Goal: Task Accomplishment & Management: Use online tool/utility

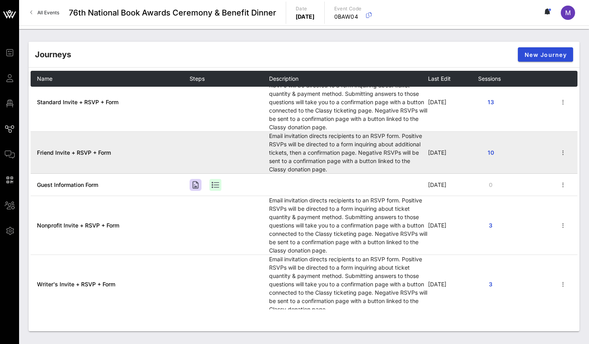
scroll to position [18, 0]
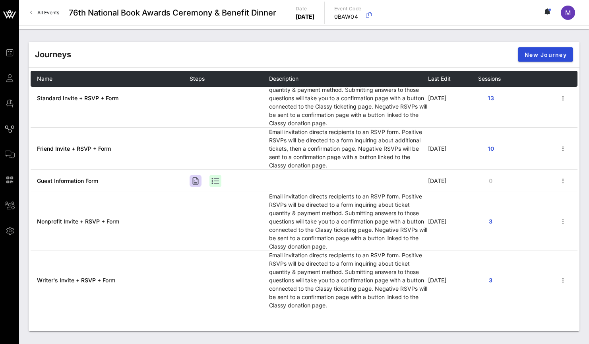
click at [245, 55] on div "Journeys New Journey" at bounding box center [304, 54] width 551 height 25
click at [261, 47] on div "Journeys New Journey" at bounding box center [304, 54] width 551 height 25
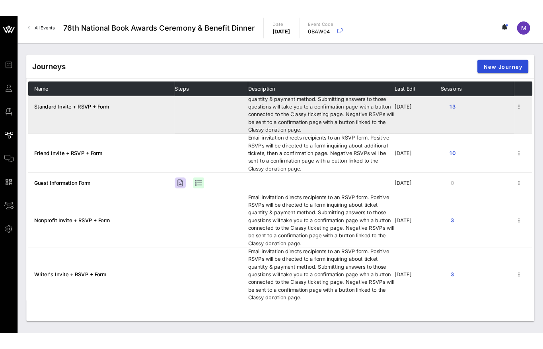
scroll to position [0, 0]
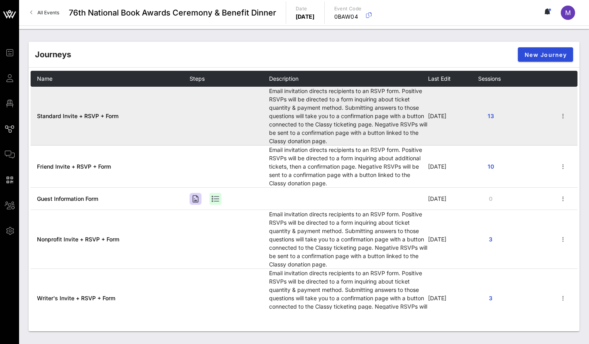
click at [80, 116] on span "Standard Invite + RSVP + Form" at bounding box center [78, 116] width 82 height 7
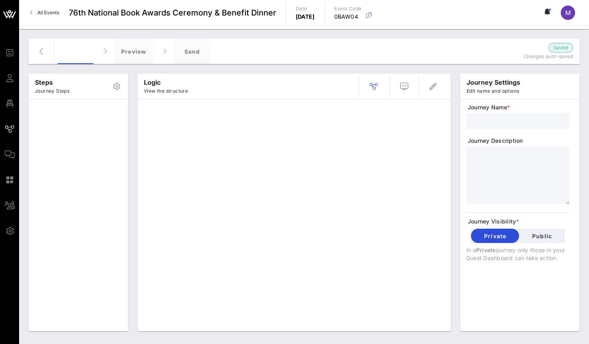
type input "Standard Invite + RSVP + Form"
type textarea "**********"
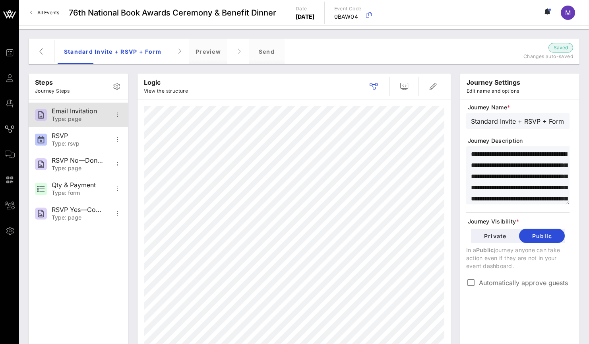
click at [79, 118] on div "Type: page" at bounding box center [78, 119] width 52 height 7
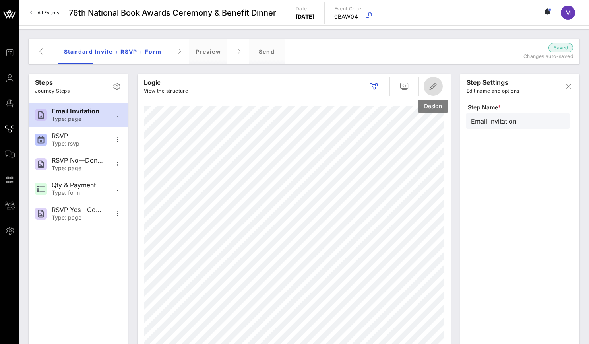
click at [438, 83] on span "button" at bounding box center [433, 87] width 19 height 10
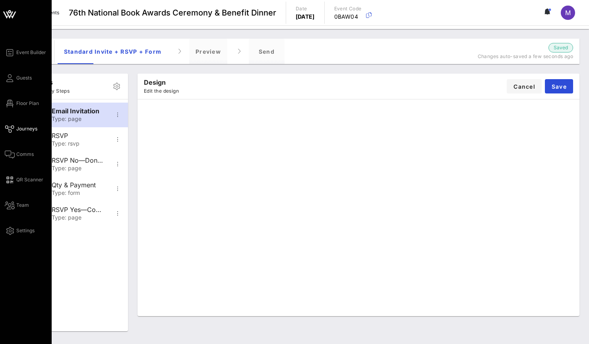
click at [12, 130] on icon at bounding box center [10, 128] width 10 height 1
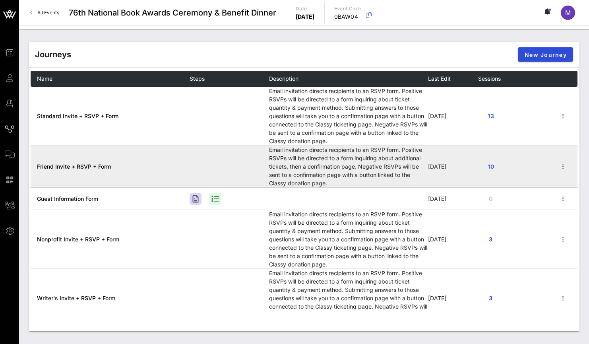
click at [94, 163] on span "Friend Invite + RSVP + Form" at bounding box center [74, 166] width 74 height 7
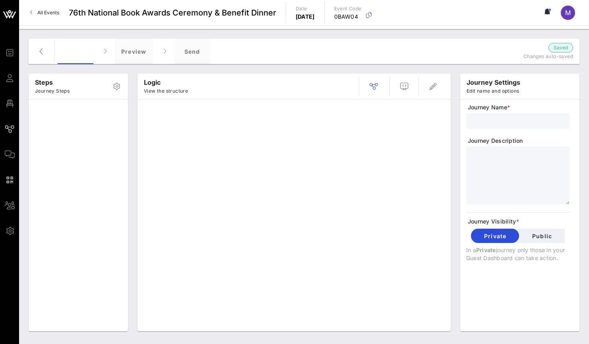
type input "Friend Invite + RSVP + Form"
type textarea "**********"
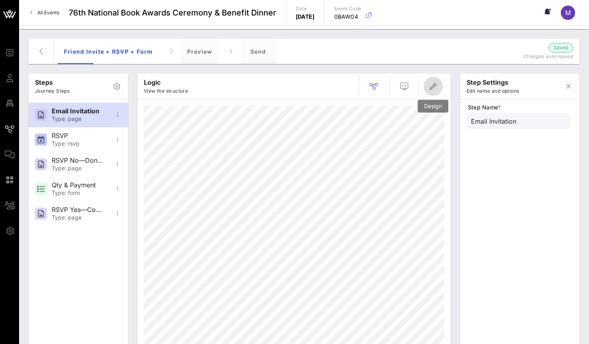
click at [436, 82] on icon "button" at bounding box center [434, 87] width 10 height 10
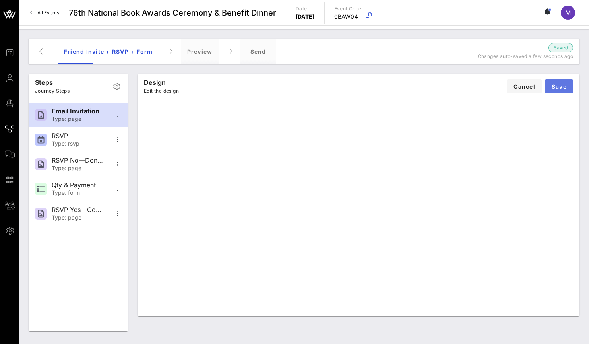
click at [560, 91] on button "Save" at bounding box center [559, 86] width 28 height 14
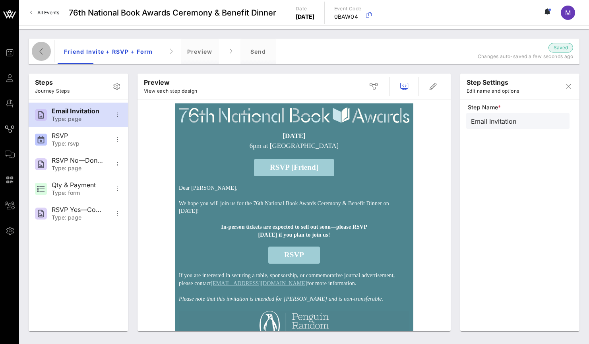
click at [35, 54] on span "button" at bounding box center [41, 52] width 19 height 10
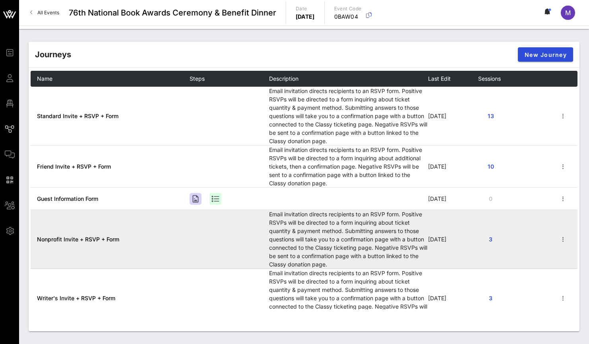
click at [90, 237] on span "Nonprofit Invite + RSVP + Form" at bounding box center [78, 239] width 82 height 7
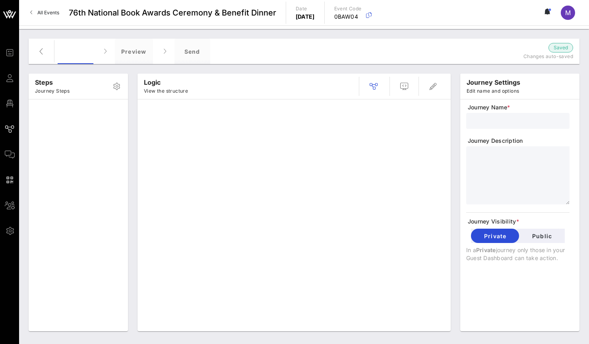
type input "Nonprofit Invite + RSVP + Form"
type textarea "**********"
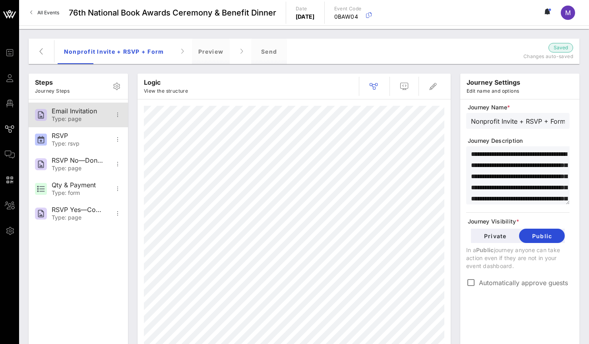
click at [72, 116] on div "Type: page" at bounding box center [78, 119] width 52 height 7
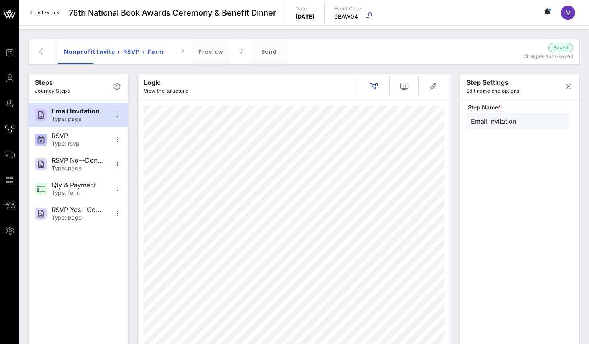
click at [443, 87] on div at bounding box center [399, 86] width 90 height 19
click at [438, 85] on span "button" at bounding box center [433, 87] width 19 height 10
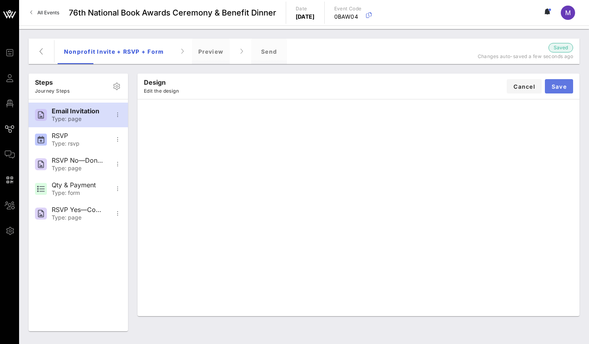
click at [558, 82] on button "Save" at bounding box center [559, 86] width 28 height 14
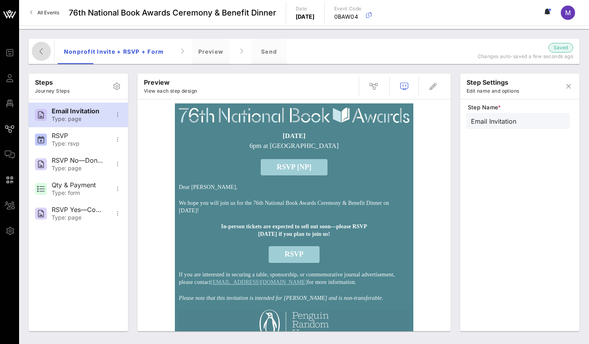
click at [35, 49] on span "button" at bounding box center [41, 52] width 19 height 10
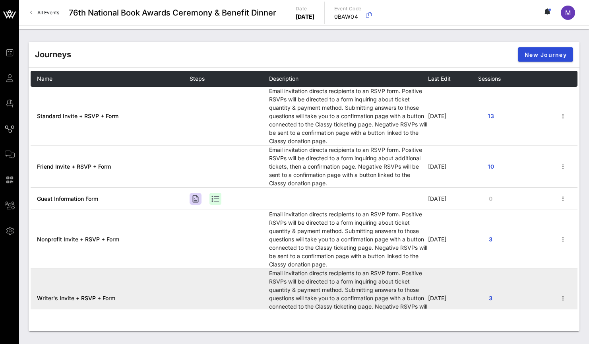
click at [97, 294] on td "Writer's Invite + RSVP + Form" at bounding box center [110, 298] width 159 height 58
click at [101, 299] on span "Writer's Invite + RSVP + Form" at bounding box center [76, 298] width 78 height 7
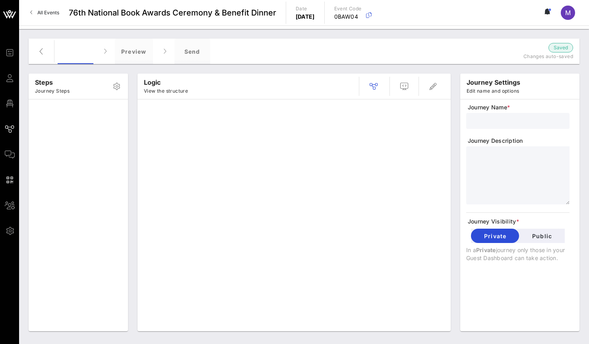
type input "Writer's Invite + RSVP + Form"
type textarea "**********"
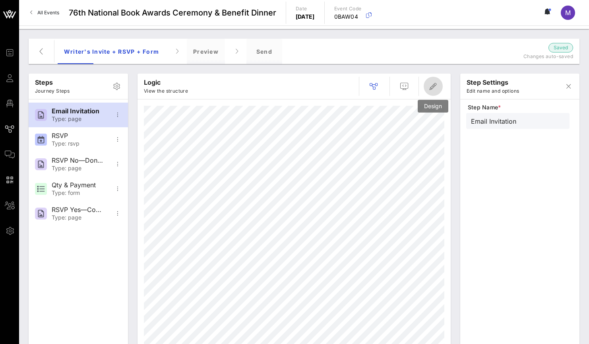
click at [432, 85] on icon "button" at bounding box center [434, 87] width 10 height 10
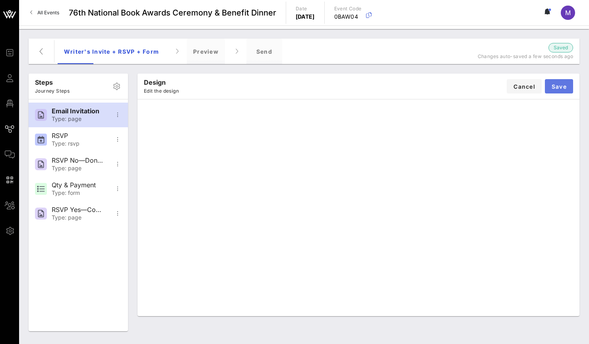
click at [557, 83] on span "Save" at bounding box center [559, 86] width 16 height 7
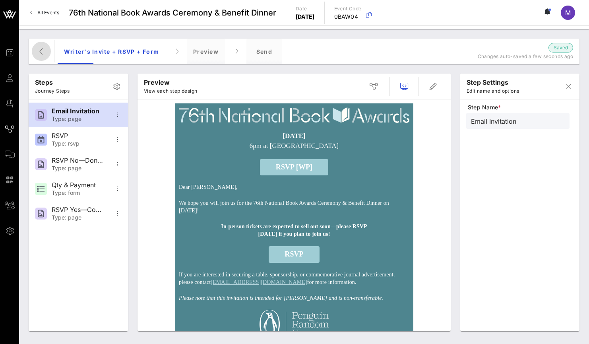
click at [43, 50] on icon "button" at bounding box center [42, 52] width 10 height 10
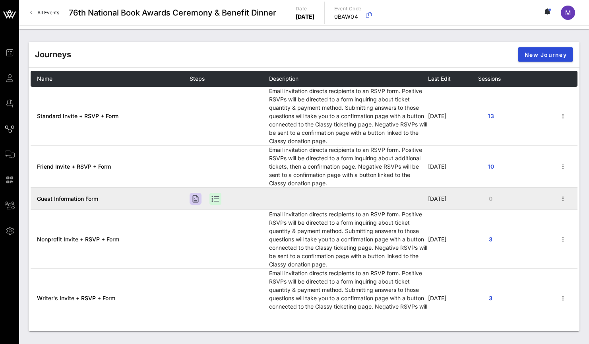
click at [88, 204] on td "Guest Information Form" at bounding box center [110, 199] width 159 height 22
click at [89, 195] on span "Guest Information Form" at bounding box center [67, 198] width 61 height 7
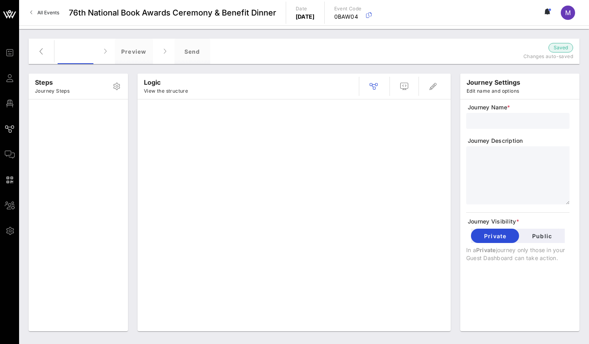
type input "Guest Information Form"
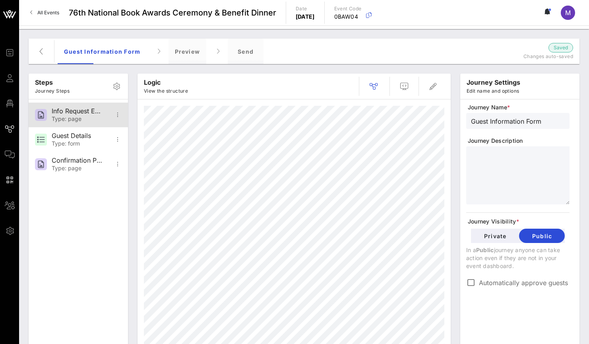
click at [84, 114] on div "Info Request Email" at bounding box center [78, 111] width 52 height 8
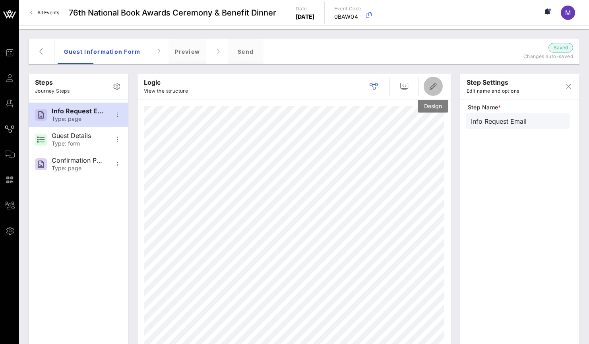
click at [433, 84] on icon "button" at bounding box center [434, 87] width 10 height 10
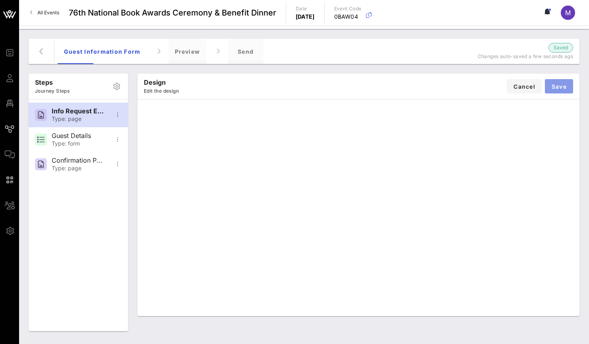
click at [559, 91] on button "Save" at bounding box center [559, 86] width 28 height 14
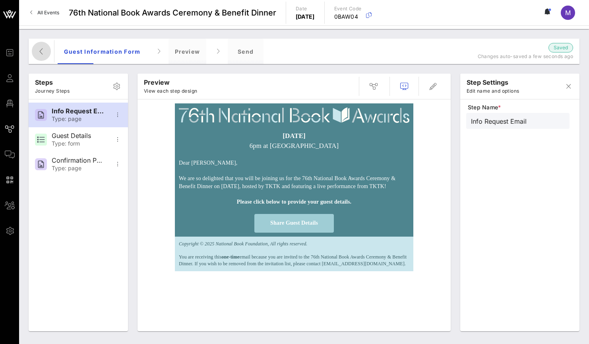
click at [42, 53] on icon "button" at bounding box center [42, 52] width 10 height 10
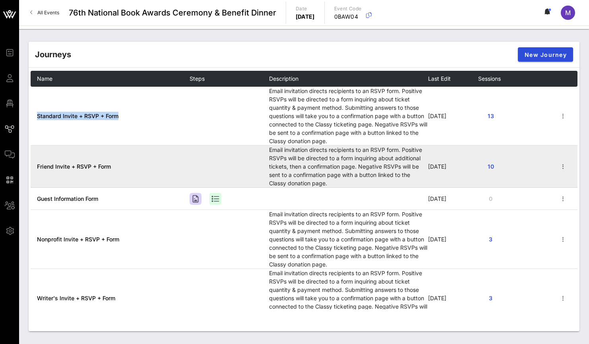
click at [88, 163] on span "Friend Invite + RSVP + Form" at bounding box center [74, 166] width 74 height 7
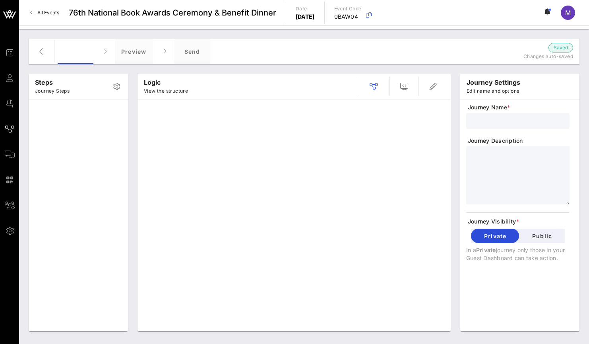
type input "Friend Invite + RSVP + Form"
type textarea "**********"
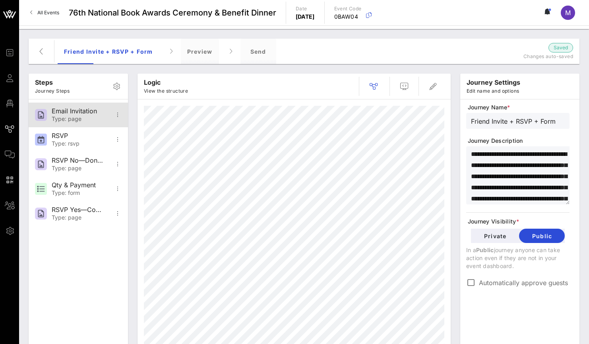
click at [82, 111] on div "Email Invitation" at bounding box center [78, 111] width 52 height 8
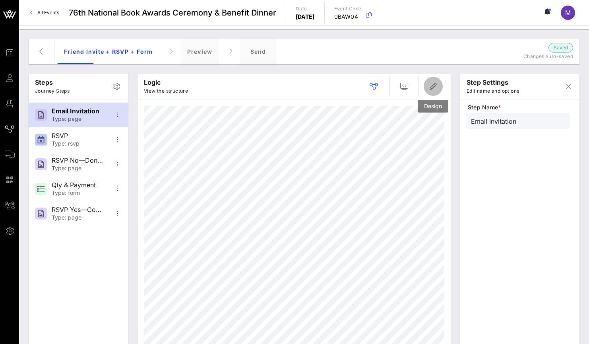
click at [433, 83] on icon "button" at bounding box center [434, 87] width 10 height 10
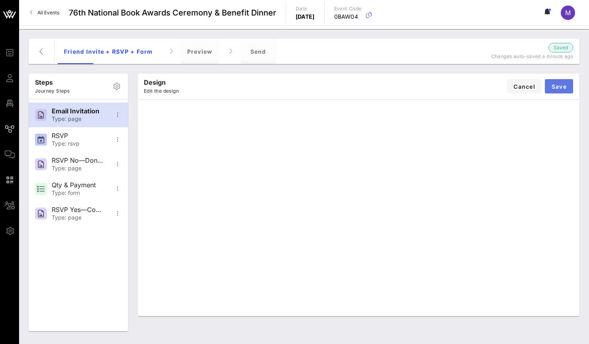
click at [561, 85] on span "Save" at bounding box center [559, 86] width 16 height 7
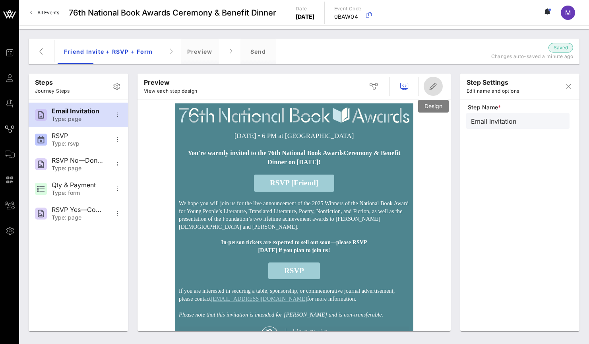
click at [434, 85] on icon "button" at bounding box center [434, 87] width 10 height 10
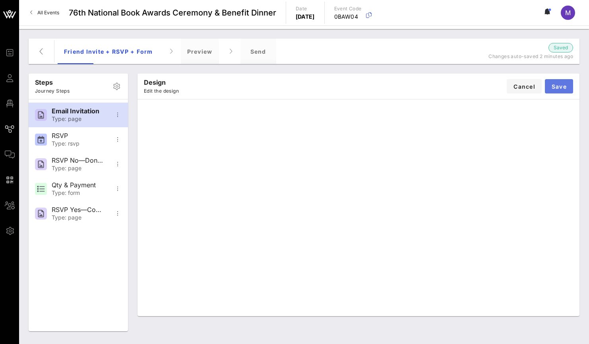
click at [555, 88] on span "Save" at bounding box center [559, 86] width 16 height 7
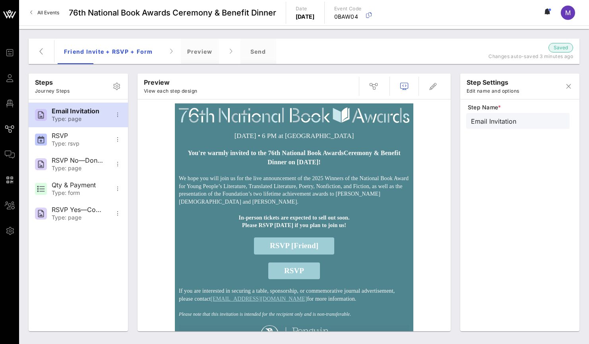
click at [316, 169] on td "You're warmly invited to the 76th National Book Awards Ceremony & Benefit Dinne…" at bounding box center [294, 158] width 239 height 26
click at [434, 92] on button "button" at bounding box center [433, 86] width 19 height 19
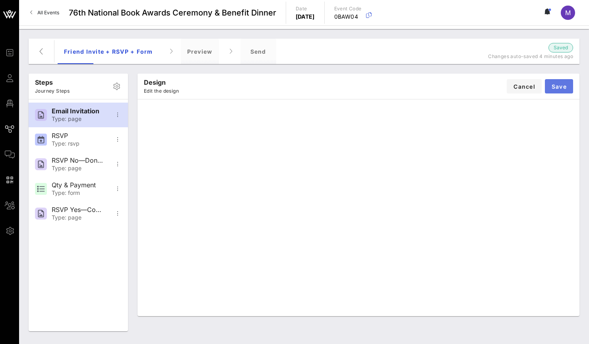
click at [565, 86] on span "Save" at bounding box center [559, 86] width 16 height 7
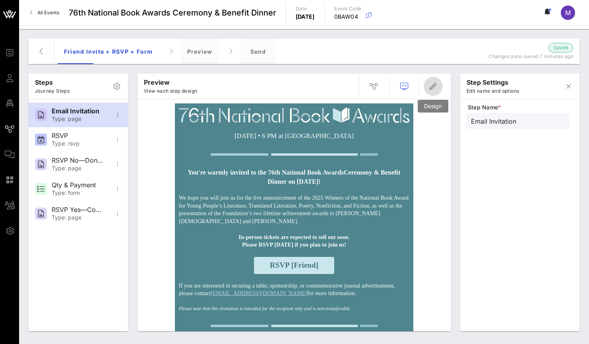
click at [430, 89] on icon "button" at bounding box center [434, 87] width 10 height 10
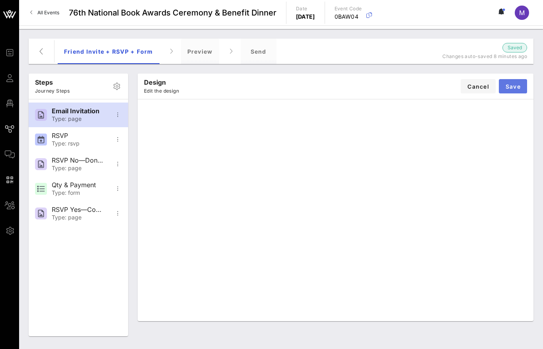
click at [510, 85] on span "Save" at bounding box center [513, 86] width 16 height 7
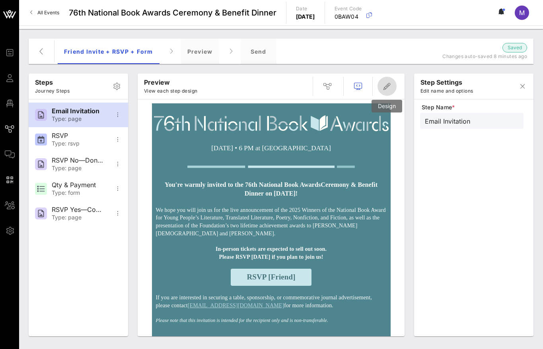
click at [383, 84] on icon "button" at bounding box center [387, 87] width 10 height 10
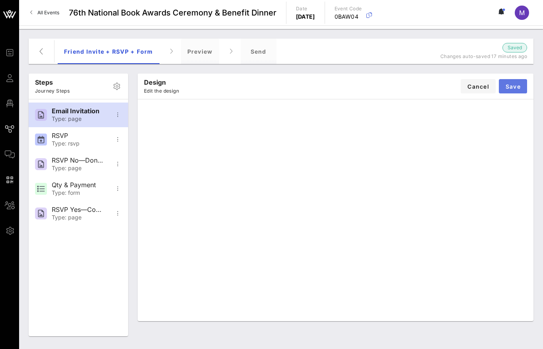
click at [512, 89] on button "Save" at bounding box center [513, 86] width 28 height 14
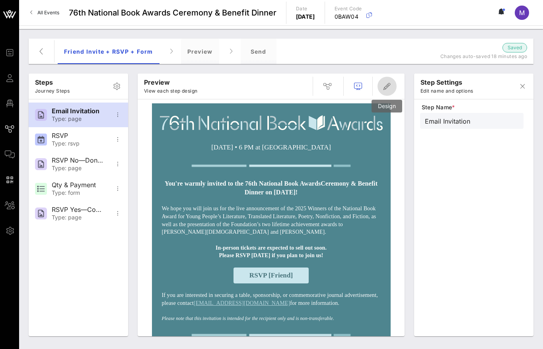
click at [387, 89] on icon "button" at bounding box center [387, 87] width 10 height 10
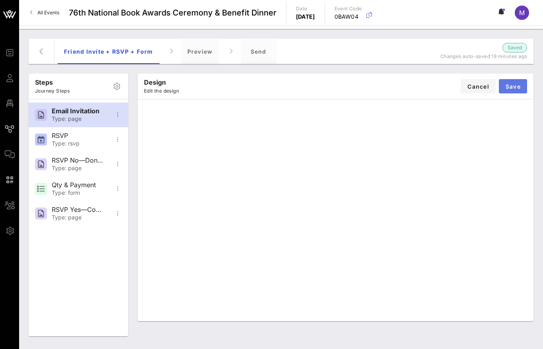
click at [520, 85] on button "Save" at bounding box center [513, 86] width 28 height 14
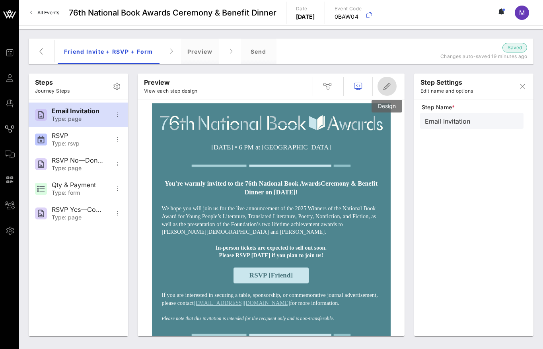
click at [388, 89] on icon "button" at bounding box center [387, 87] width 10 height 10
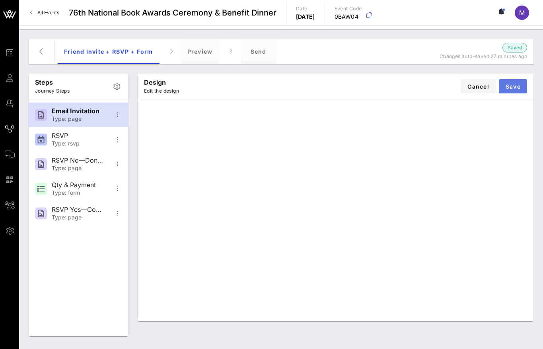
click at [512, 86] on span "Save" at bounding box center [513, 86] width 16 height 7
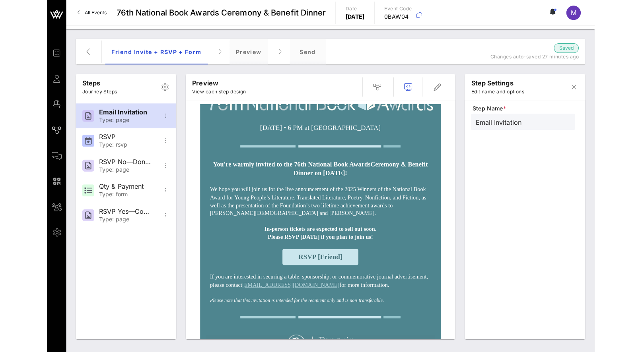
scroll to position [40, 0]
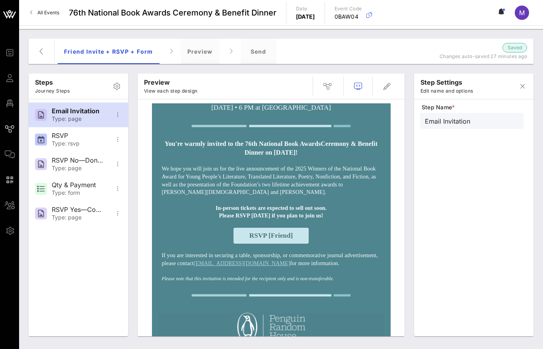
click at [362, 261] on p "If you are interested in securing a table, sponsorship, or commemorative journa…" at bounding box center [271, 260] width 219 height 16
click at [387, 86] on icon "button" at bounding box center [387, 87] width 10 height 10
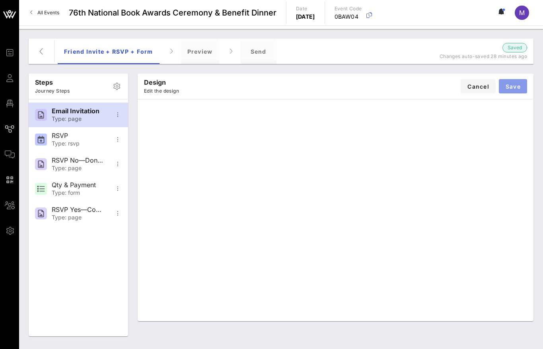
click at [507, 88] on span "Save" at bounding box center [513, 86] width 16 height 7
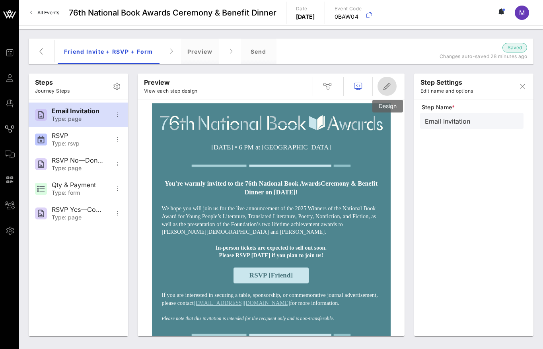
click at [387, 92] on button "button" at bounding box center [386, 86] width 19 height 19
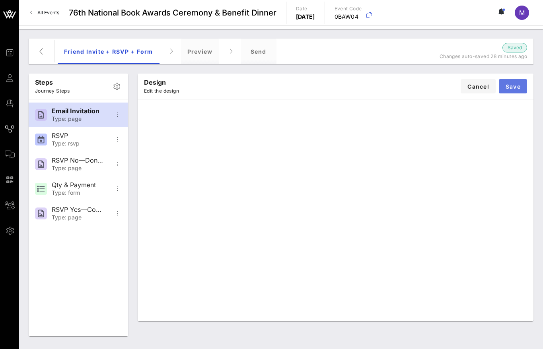
click at [514, 87] on span "Save" at bounding box center [513, 86] width 16 height 7
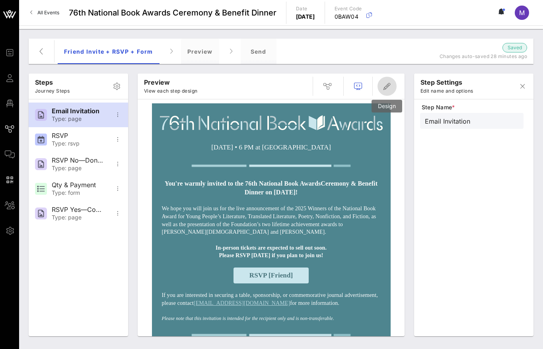
click at [386, 88] on icon "button" at bounding box center [387, 87] width 10 height 10
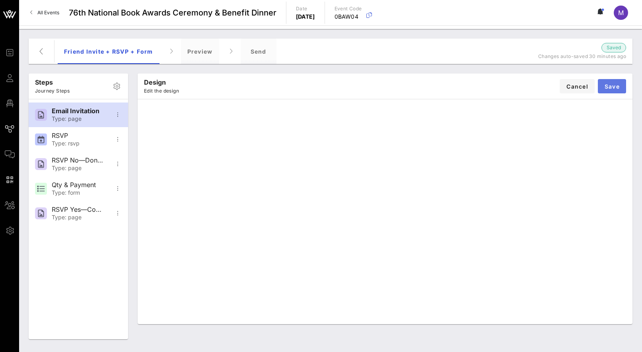
click at [589, 87] on button "Save" at bounding box center [612, 86] width 28 height 14
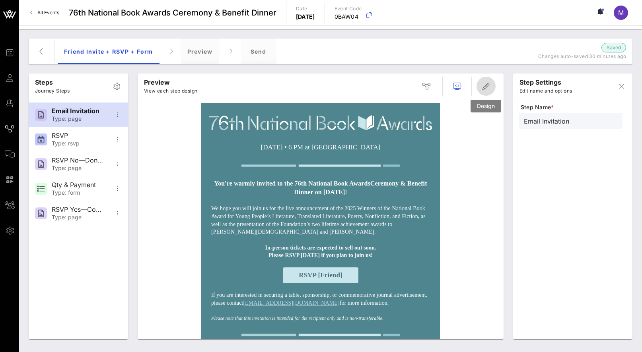
click at [481, 87] on icon "button" at bounding box center [486, 87] width 10 height 10
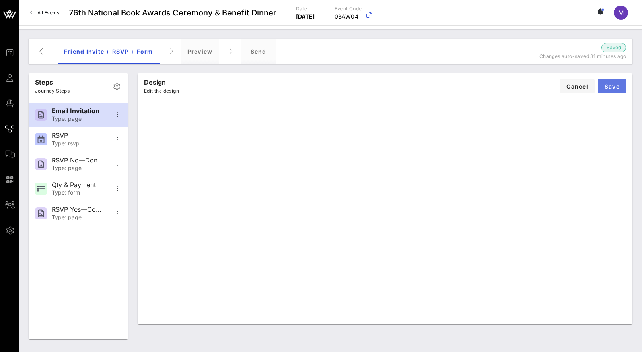
click at [589, 89] on span "Save" at bounding box center [612, 86] width 16 height 7
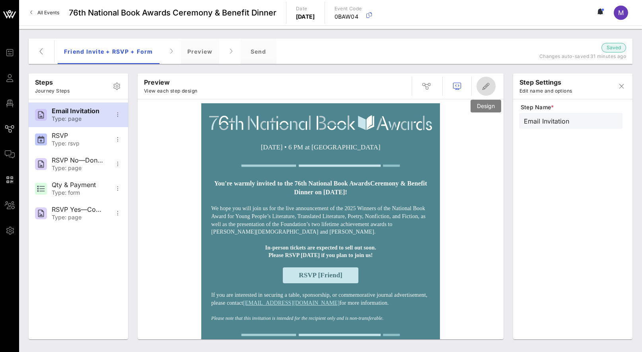
click at [487, 88] on icon "button" at bounding box center [486, 87] width 10 height 10
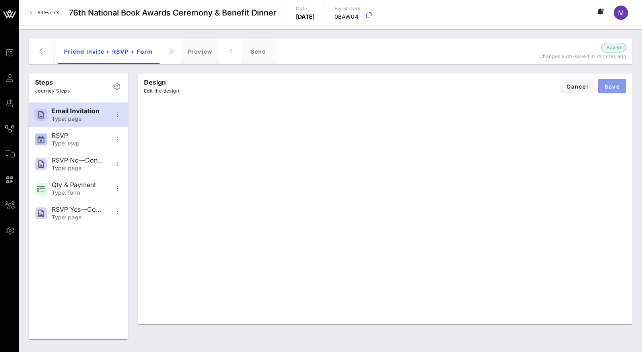
click at [589, 89] on span "Save" at bounding box center [612, 86] width 16 height 7
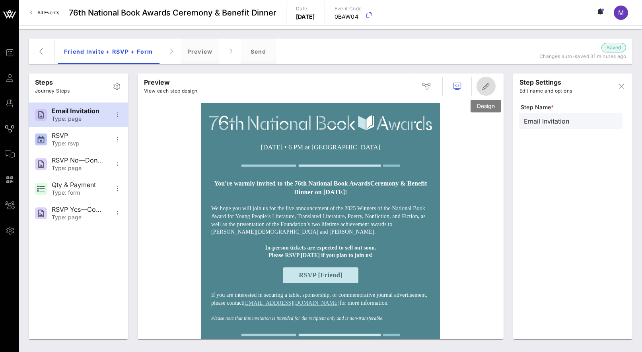
click at [491, 83] on span "button" at bounding box center [485, 87] width 19 height 10
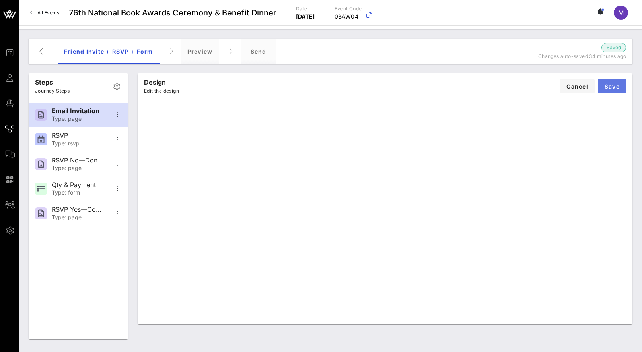
click at [589, 83] on span "Save" at bounding box center [612, 86] width 16 height 7
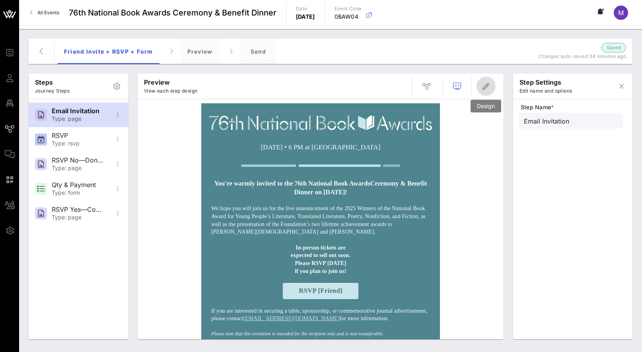
click at [481, 85] on span "button" at bounding box center [485, 87] width 19 height 10
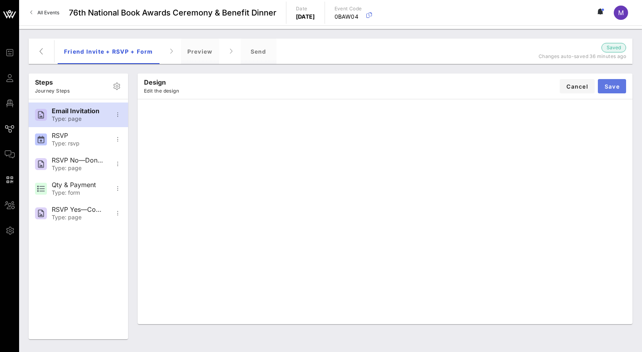
click at [589, 86] on span "Save" at bounding box center [612, 86] width 16 height 7
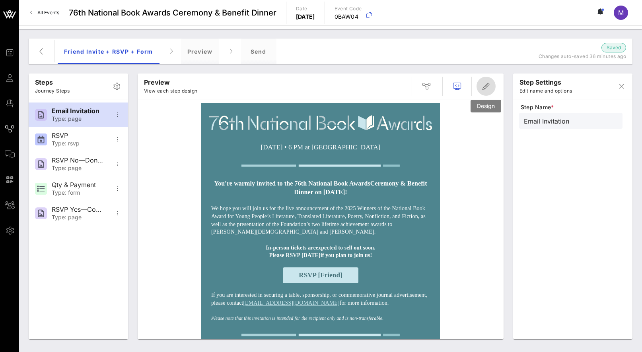
click at [488, 86] on icon "button" at bounding box center [486, 87] width 10 height 10
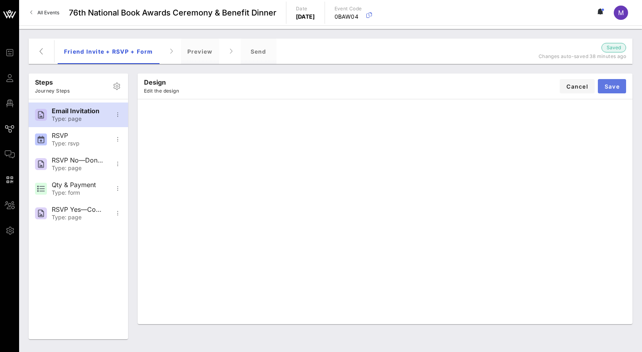
click at [589, 86] on span "Save" at bounding box center [612, 86] width 16 height 7
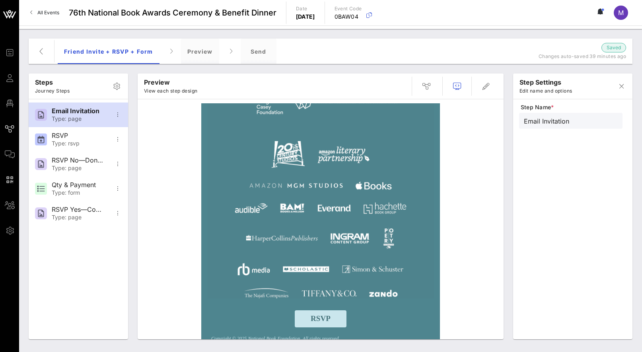
scroll to position [388, 0]
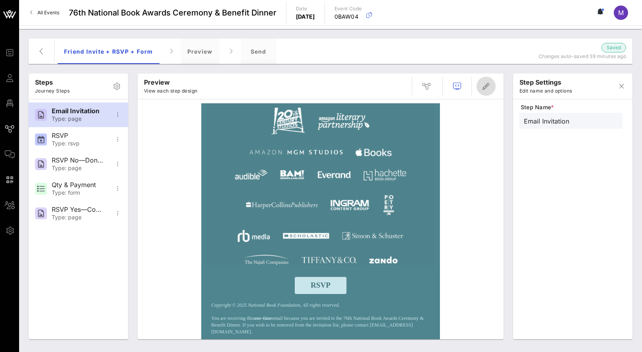
click at [488, 90] on icon "button" at bounding box center [486, 87] width 10 height 10
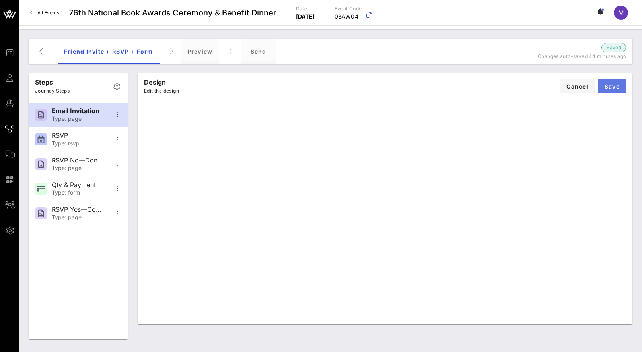
click at [589, 82] on button "Save" at bounding box center [612, 86] width 28 height 14
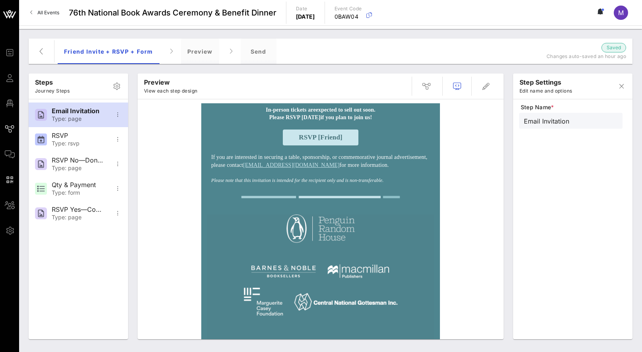
scroll to position [0, 0]
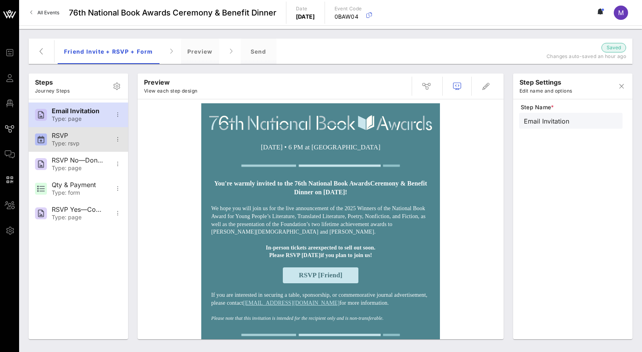
click at [83, 132] on div "RSVP" at bounding box center [78, 136] width 52 height 8
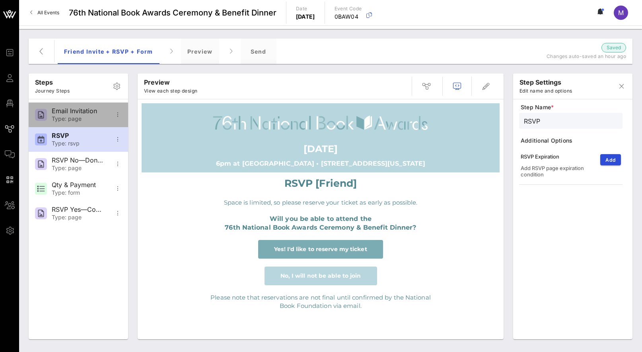
click at [83, 113] on div "Email Invitation" at bounding box center [78, 111] width 52 height 8
type input "Email Invitation"
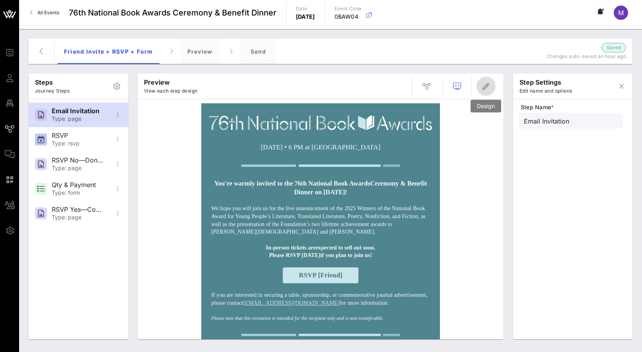
click at [487, 86] on icon "button" at bounding box center [486, 87] width 10 height 10
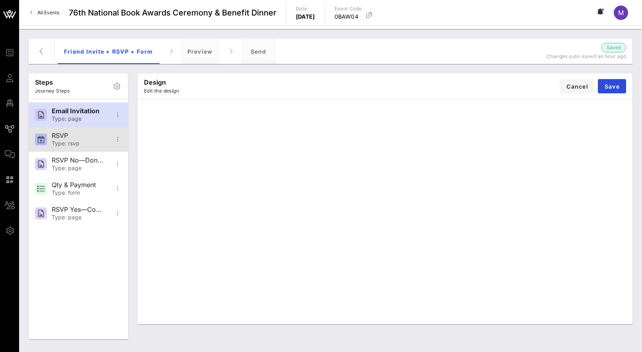
click at [67, 139] on div "RSVP" at bounding box center [78, 136] width 52 height 8
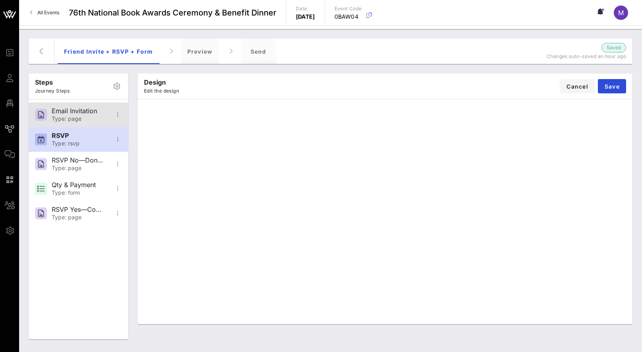
click at [77, 115] on div "Email Invitation Type: page" at bounding box center [78, 115] width 52 height 25
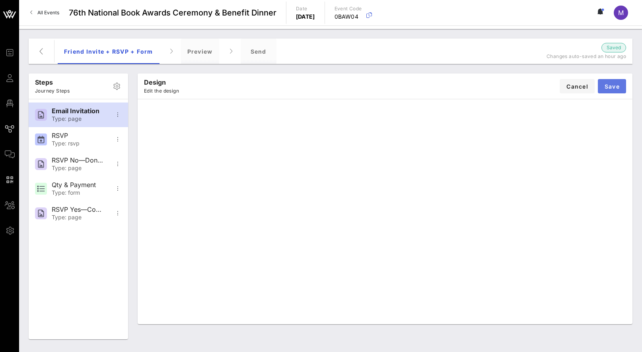
click at [589, 85] on span "Save" at bounding box center [612, 86] width 16 height 7
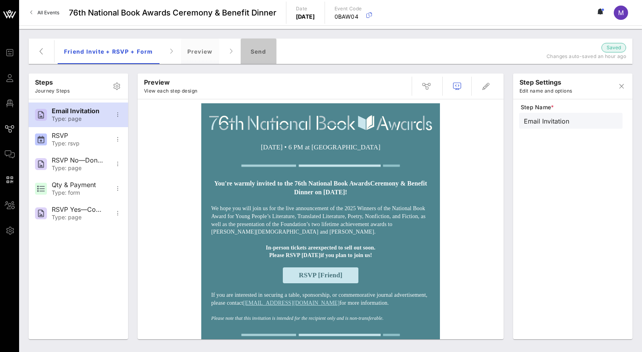
click at [267, 46] on div "Send" at bounding box center [259, 51] width 36 height 25
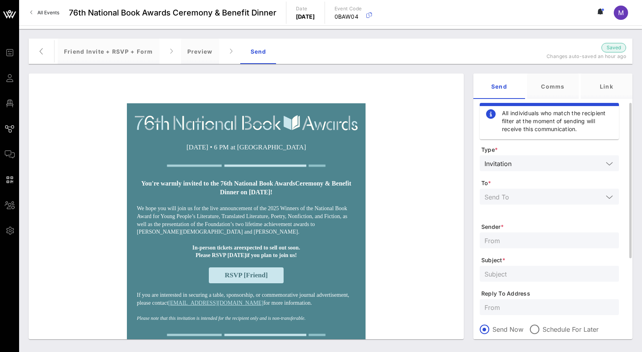
click at [543, 194] on input "text" at bounding box center [543, 197] width 118 height 10
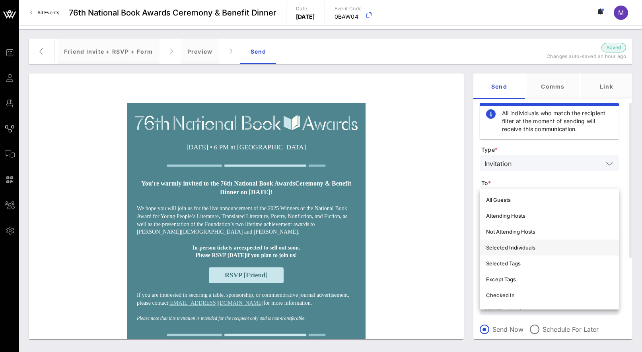
click at [527, 244] on div "Selected Individuals" at bounding box center [549, 247] width 126 height 13
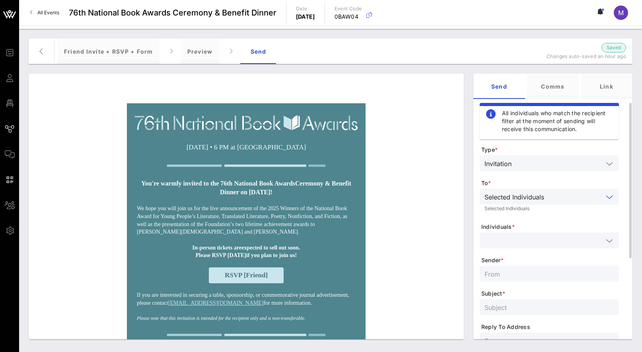
click at [534, 240] on input "text" at bounding box center [543, 240] width 118 height 10
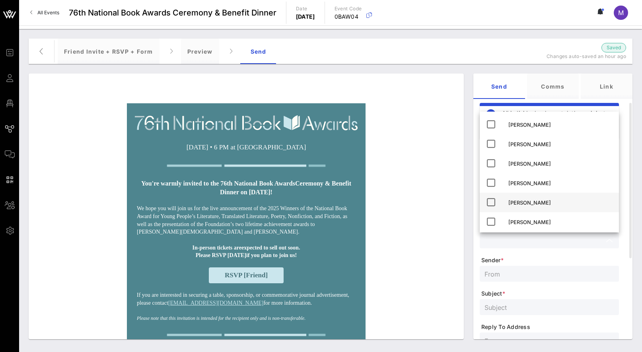
click at [536, 205] on div "Madeleine Shelton" at bounding box center [560, 203] width 104 height 6
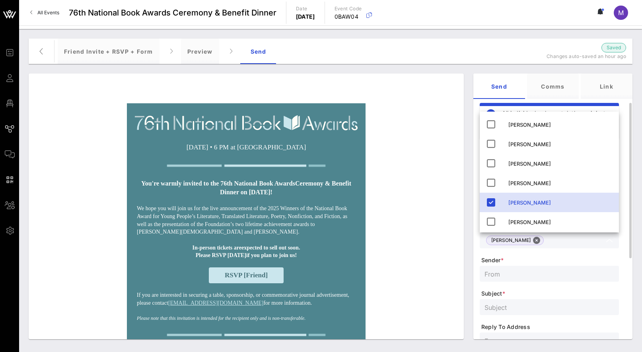
click at [537, 274] on input "text" at bounding box center [549, 274] width 130 height 10
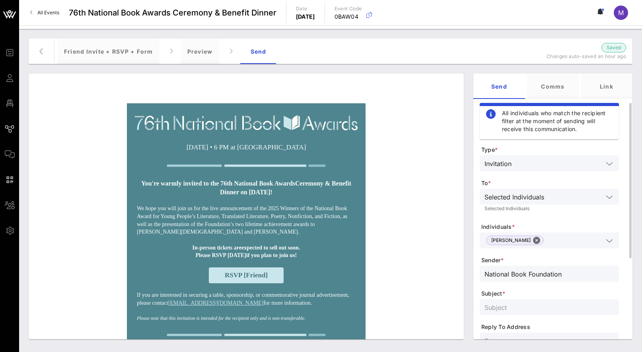
type input "National Book Foundation"
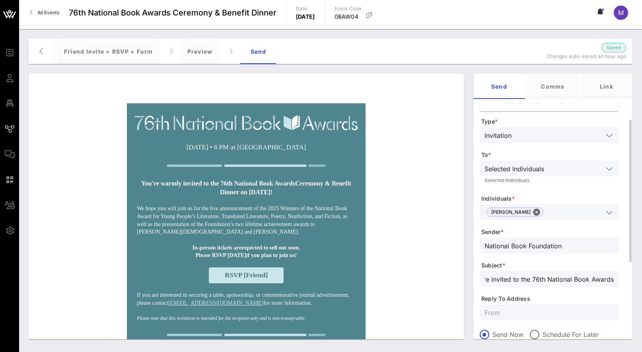
scroll to position [101, 0]
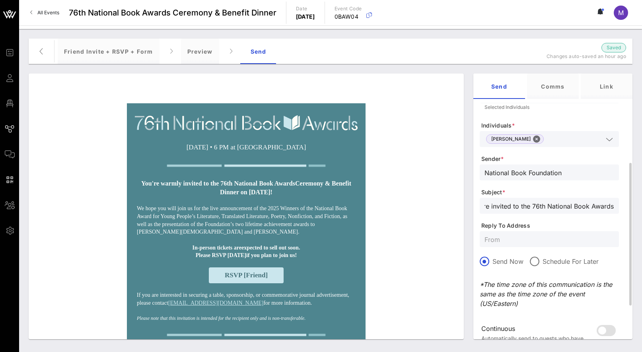
type input "You're invited to the 76th National Book Awards!"
click at [524, 241] on input "text" at bounding box center [549, 239] width 130 height 10
type input "[EMAIL_ADDRESS][DOMAIN_NAME]"
click at [534, 301] on p "*The time zone of this communication is the same as the time zone of the event …" at bounding box center [548, 294] width 139 height 29
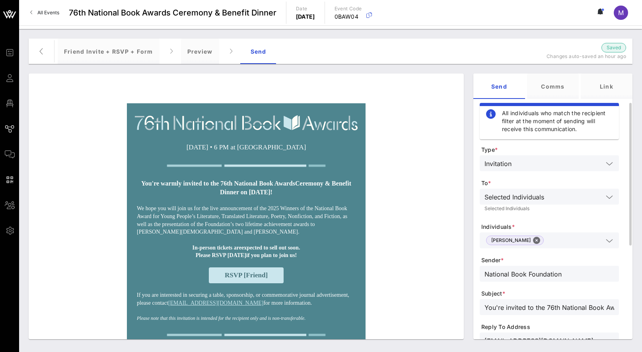
scroll to position [164, 0]
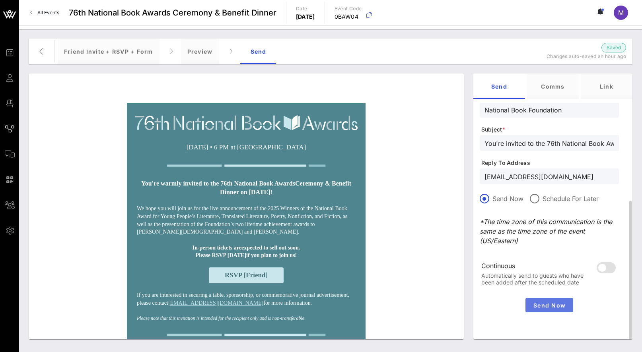
click at [547, 307] on span "Send Now" at bounding box center [548, 305] width 41 height 7
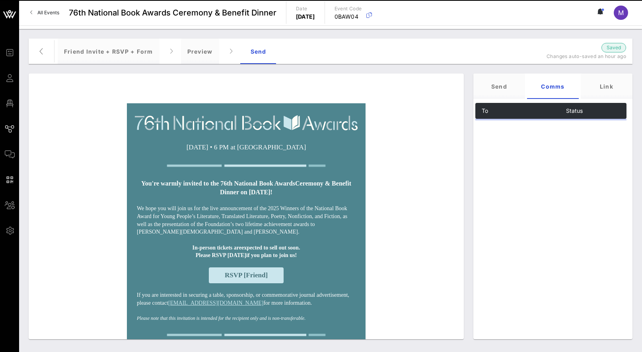
scroll to position [0, 0]
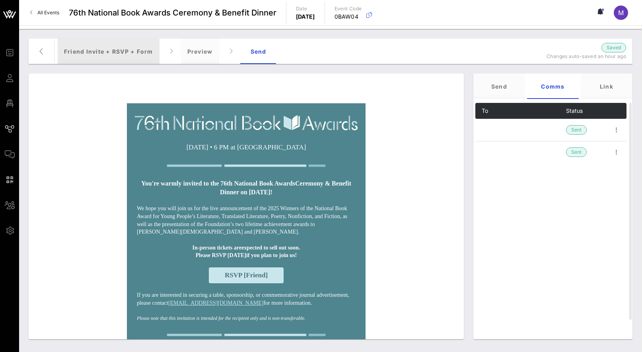
click at [117, 55] on div "Friend Invite + RSVP + Form" at bounding box center [109, 51] width 102 height 25
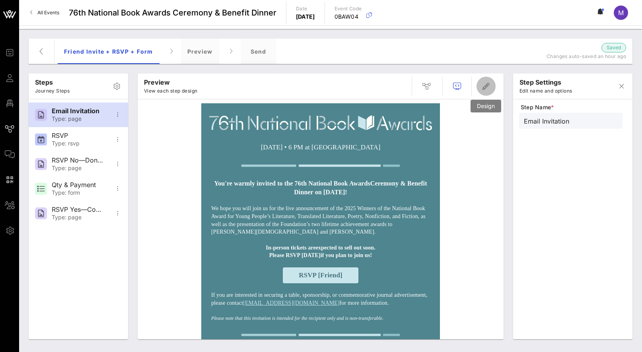
click at [488, 87] on icon "button" at bounding box center [486, 87] width 10 height 10
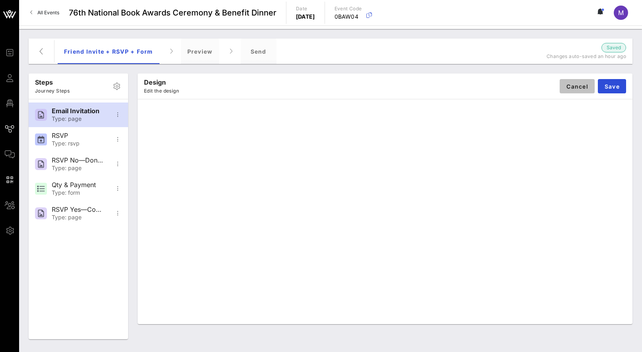
click at [575, 84] on span "Cancel" at bounding box center [577, 86] width 22 height 7
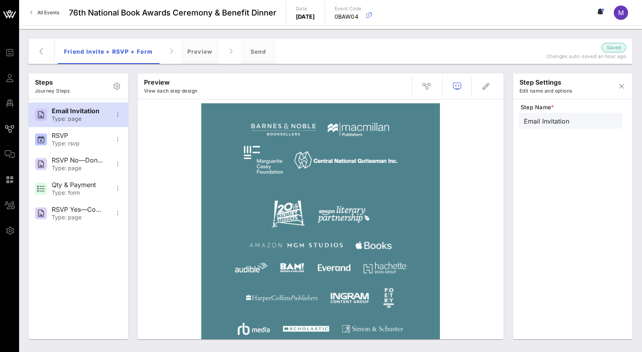
scroll to position [388, 0]
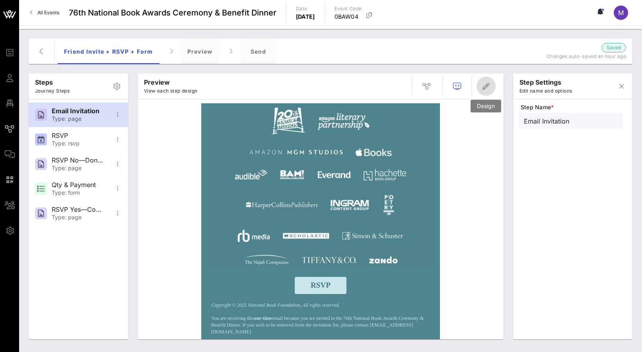
click at [485, 83] on icon "button" at bounding box center [486, 87] width 10 height 10
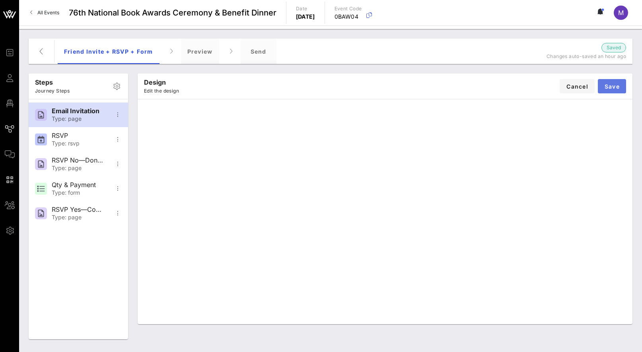
click at [589, 89] on button "Save" at bounding box center [612, 86] width 28 height 14
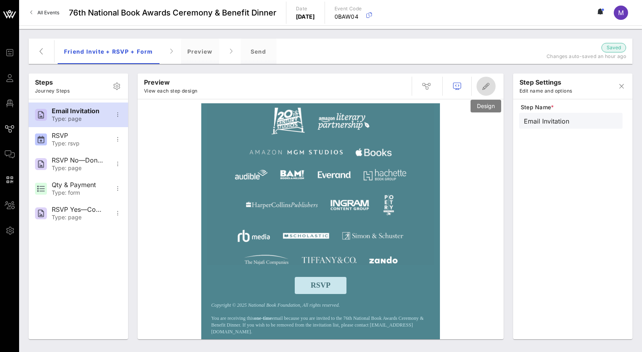
click at [493, 88] on span "button" at bounding box center [485, 87] width 19 height 10
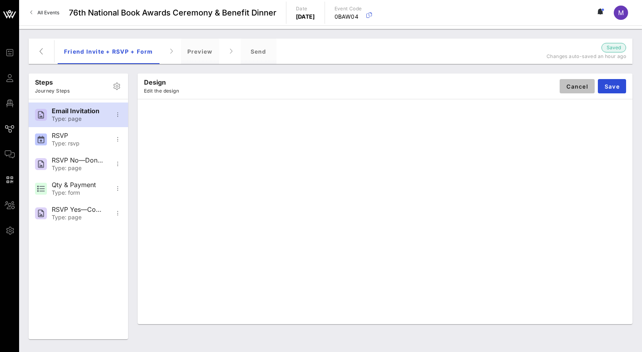
click at [580, 85] on span "Cancel" at bounding box center [577, 86] width 22 height 7
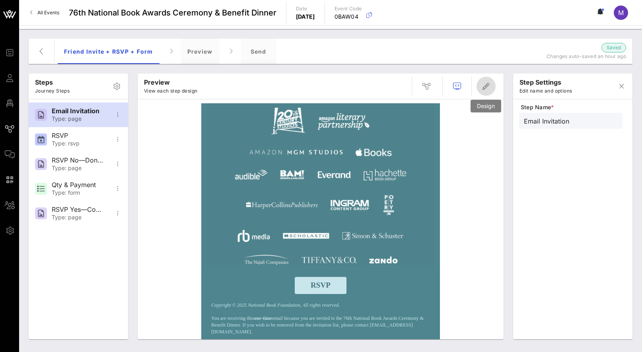
click at [488, 87] on icon "button" at bounding box center [486, 87] width 10 height 10
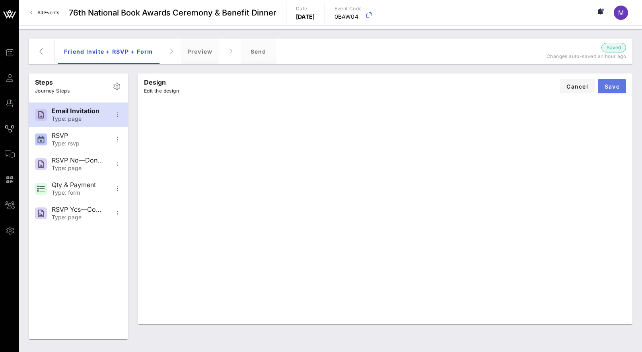
click at [589, 89] on span "Save" at bounding box center [612, 86] width 16 height 7
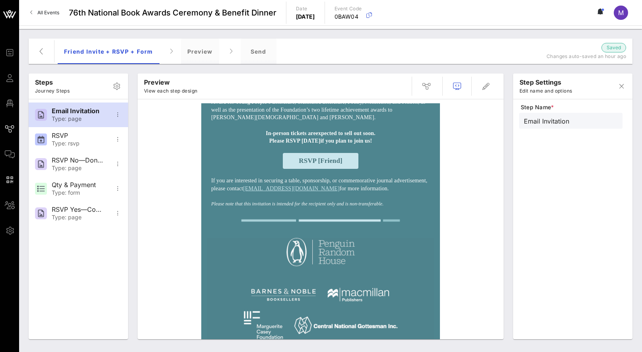
scroll to position [0, 0]
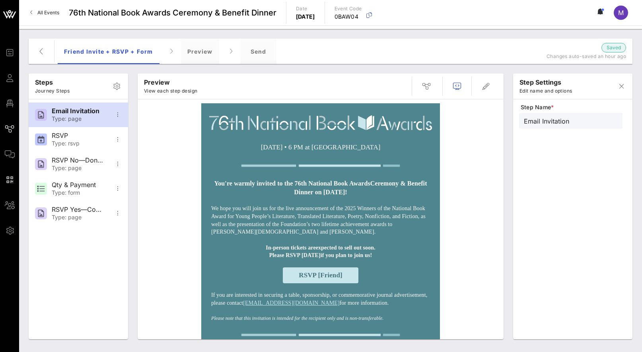
click at [407, 136] on td at bounding box center [320, 120] width 227 height 35
click at [486, 86] on icon "button" at bounding box center [486, 87] width 10 height 10
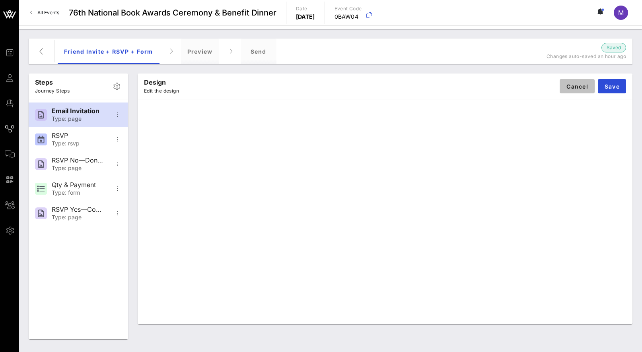
click at [566, 87] on span "Cancel" at bounding box center [577, 86] width 22 height 7
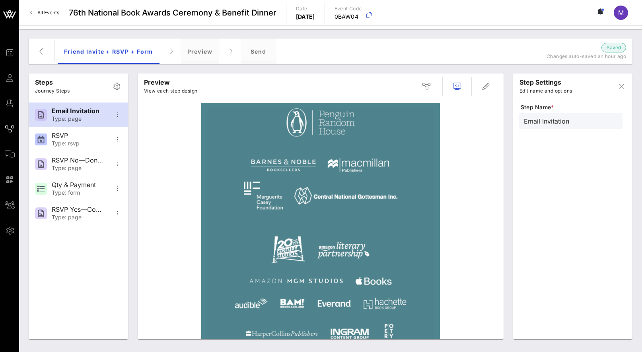
scroll to position [246, 0]
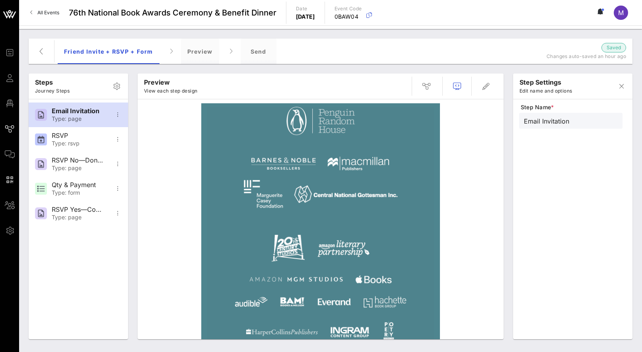
click at [375, 220] on img at bounding box center [320, 249] width 227 height 285
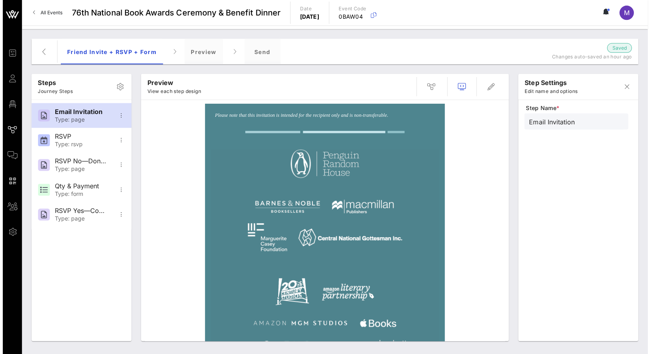
scroll to position [186, 0]
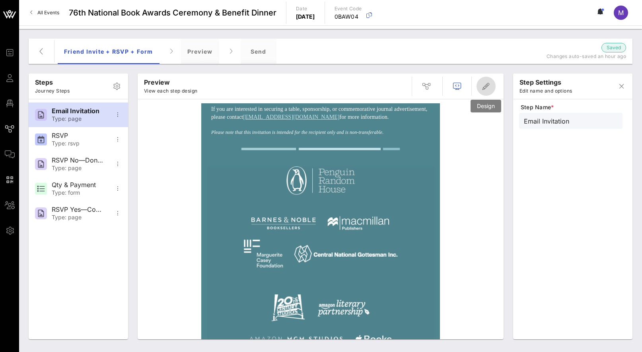
click at [492, 82] on span "button" at bounding box center [485, 87] width 19 height 10
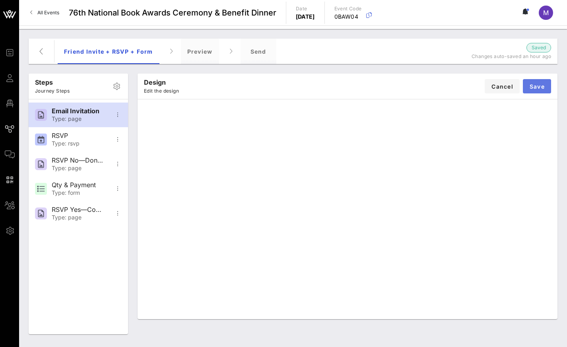
click at [548, 84] on button "Save" at bounding box center [537, 86] width 28 height 14
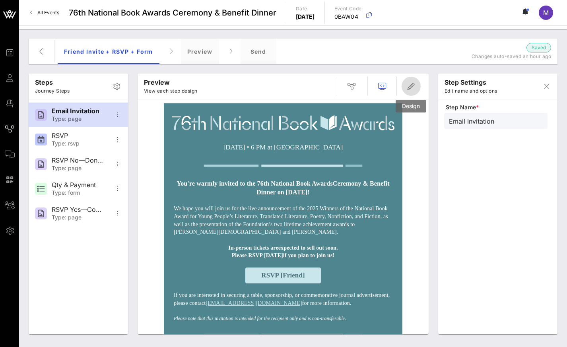
click at [408, 86] on icon "button" at bounding box center [411, 87] width 10 height 10
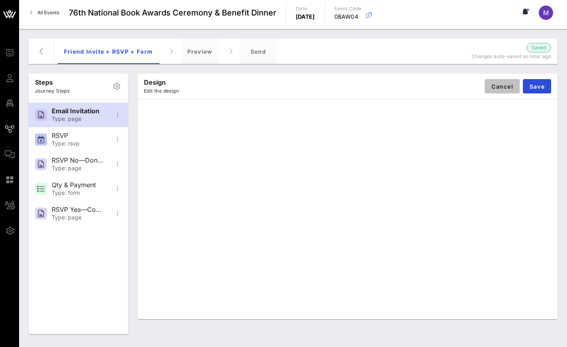
click at [511, 84] on span "Cancel" at bounding box center [502, 86] width 22 height 7
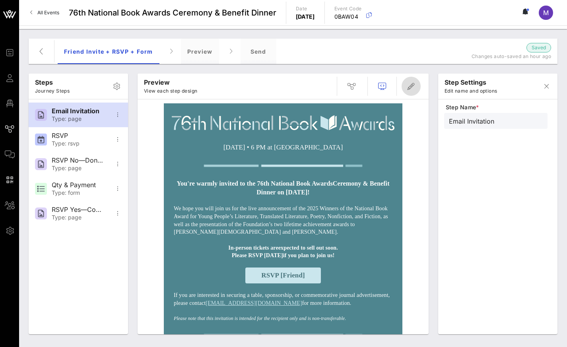
click at [409, 87] on icon "button" at bounding box center [411, 87] width 10 height 10
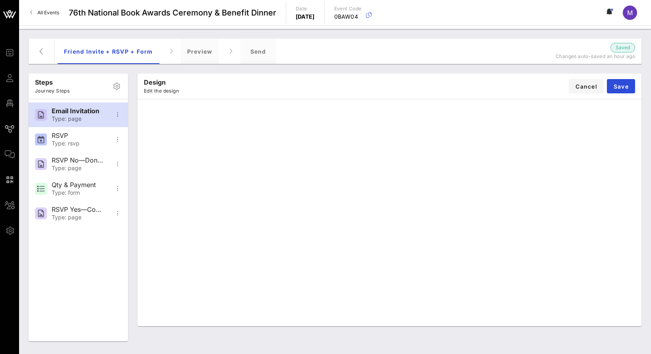
click at [328, 38] on div "Steps Journey Steps Email Invitation Type: page RSVP Type: rsvp RSVP No—Donatio…" at bounding box center [335, 191] width 623 height 309
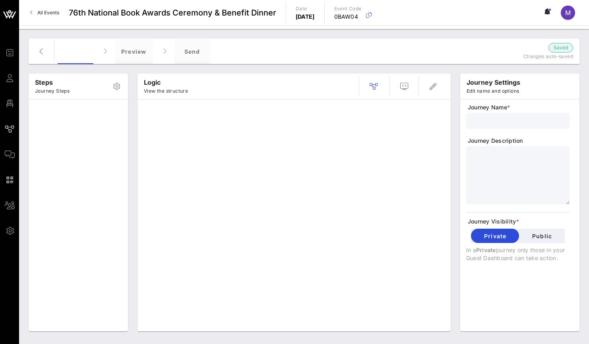
type input "Standard Invite + RSVP + Form"
type textarea "**********"
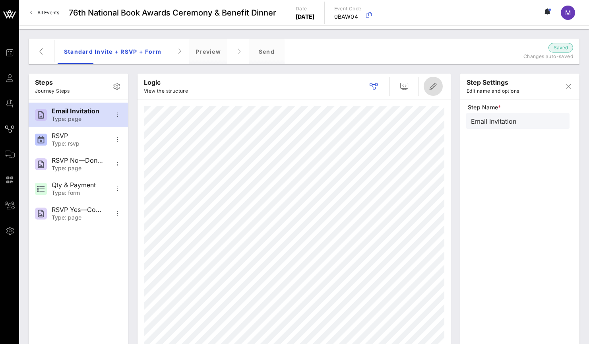
click at [439, 85] on span "button" at bounding box center [433, 87] width 19 height 10
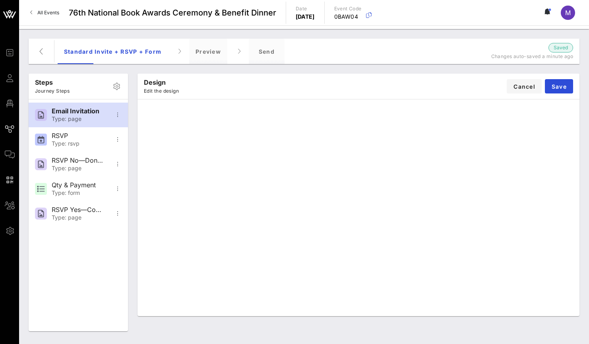
click at [420, 91] on div "Design Edit the design Cancel Save" at bounding box center [359, 86] width 442 height 25
click at [565, 89] on span "Save" at bounding box center [559, 86] width 16 height 7
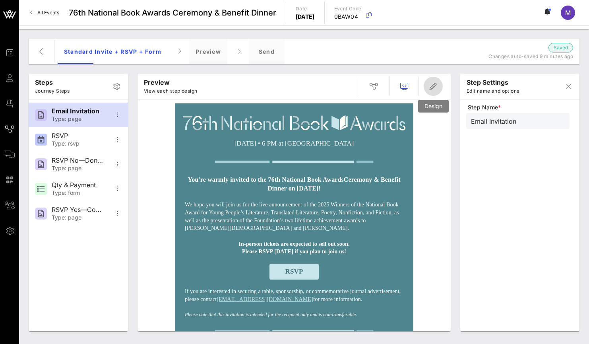
click at [435, 81] on button "button" at bounding box center [433, 86] width 19 height 19
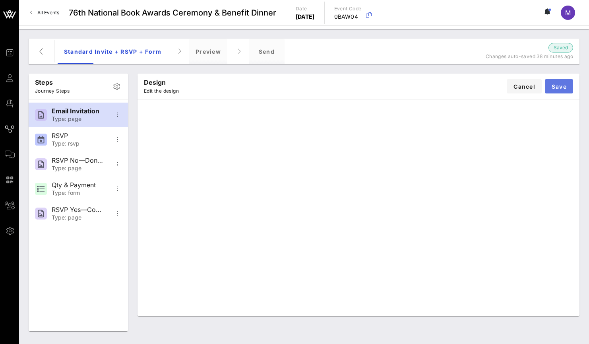
click at [565, 87] on span "Save" at bounding box center [559, 86] width 16 height 7
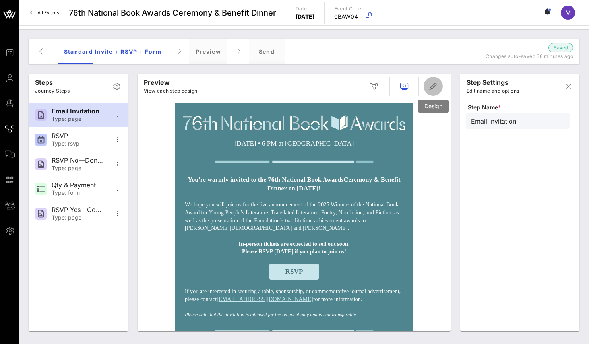
click at [433, 87] on icon "button" at bounding box center [434, 87] width 10 height 10
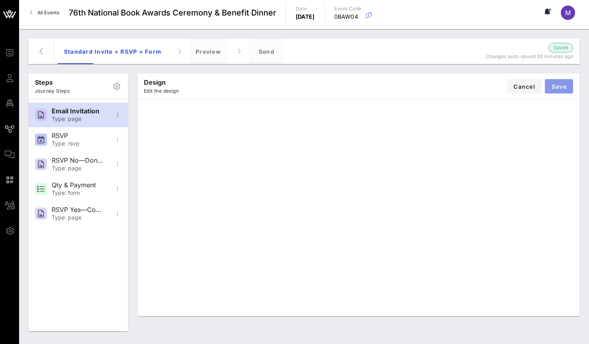
click at [561, 86] on span "Save" at bounding box center [559, 86] width 16 height 7
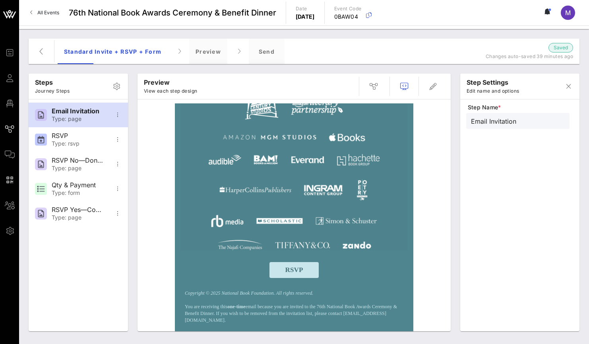
scroll to position [400, 0]
click at [430, 83] on icon "button" at bounding box center [434, 87] width 10 height 10
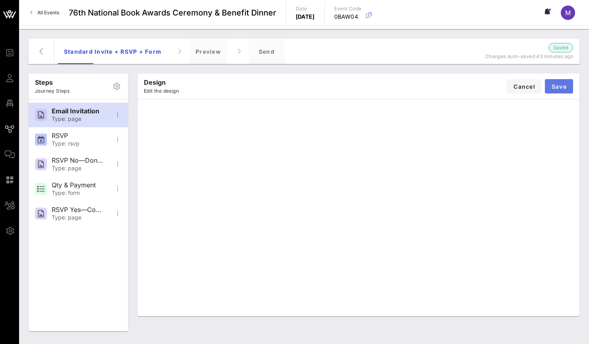
click at [559, 82] on button "Save" at bounding box center [559, 86] width 28 height 14
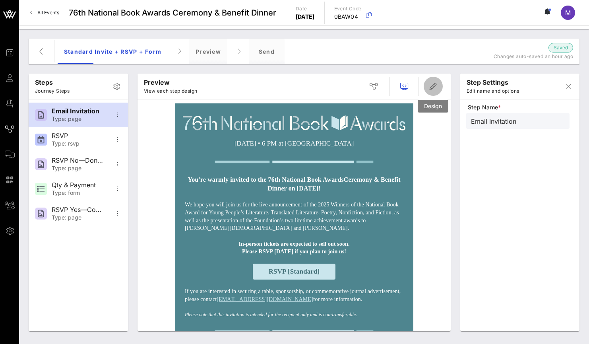
click at [433, 93] on button "button" at bounding box center [433, 86] width 19 height 19
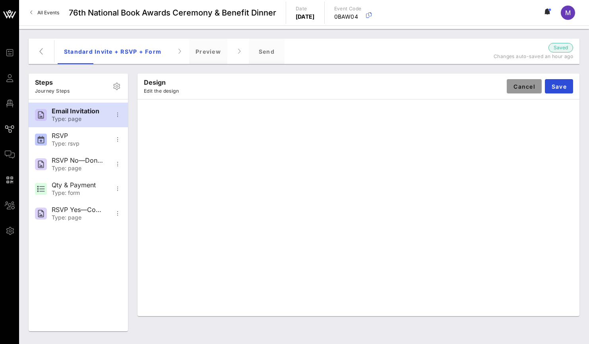
click at [525, 89] on span "Cancel" at bounding box center [524, 86] width 22 height 7
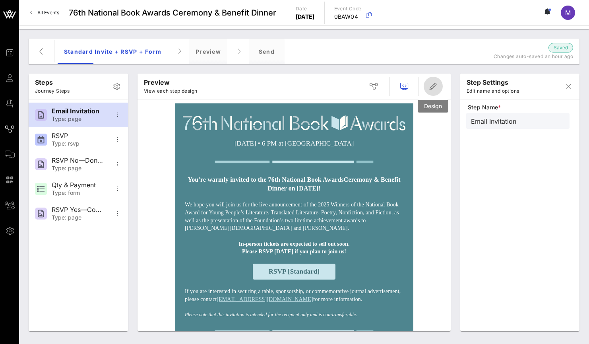
click at [432, 87] on icon "button" at bounding box center [434, 87] width 10 height 10
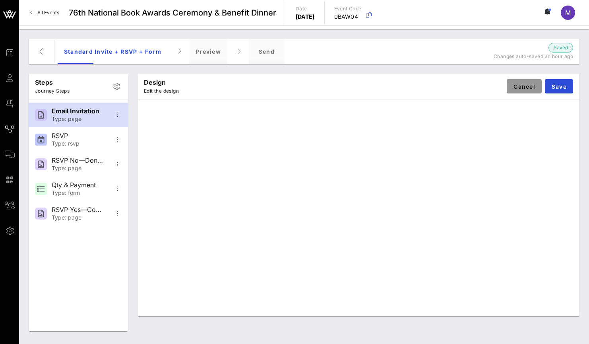
click at [514, 87] on span "Cancel" at bounding box center [524, 86] width 22 height 7
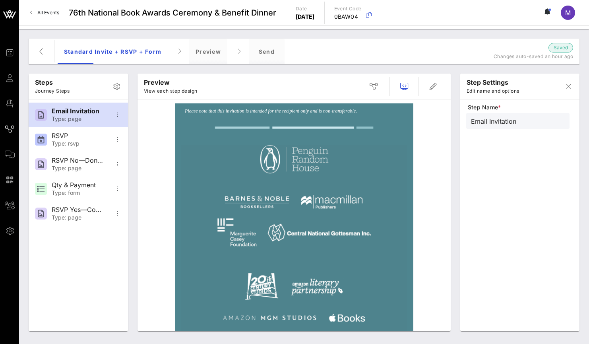
scroll to position [204, 0]
click at [332, 237] on img at bounding box center [294, 287] width 227 height 285
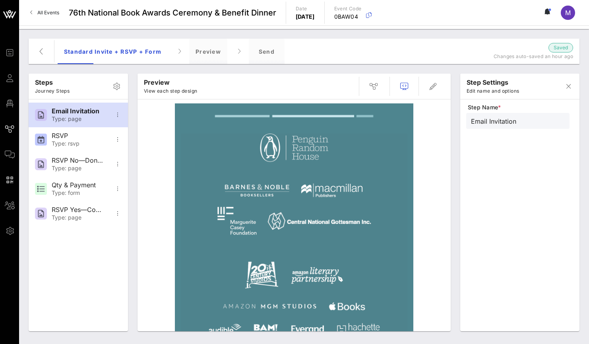
scroll to position [135, 0]
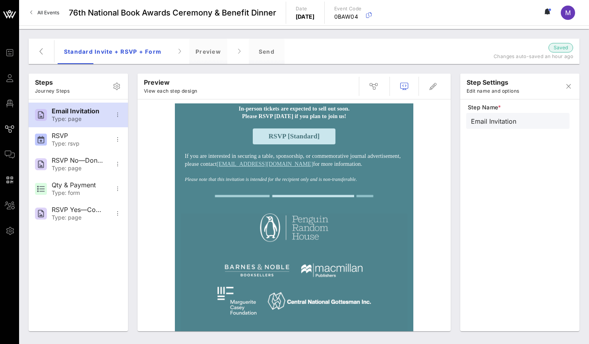
click at [431, 90] on icon "button" at bounding box center [434, 87] width 10 height 10
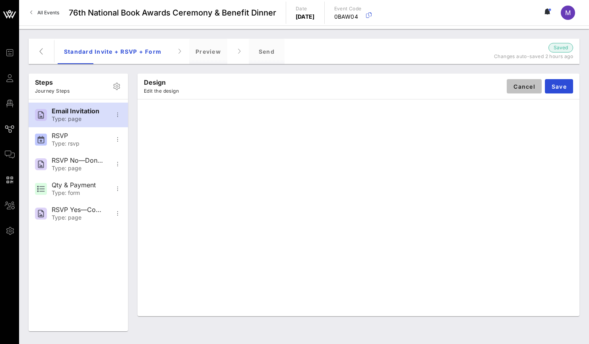
click at [524, 90] on button "Cancel" at bounding box center [524, 86] width 35 height 14
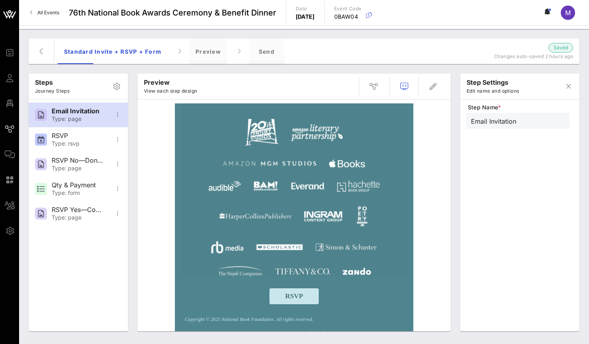
scroll to position [400, 0]
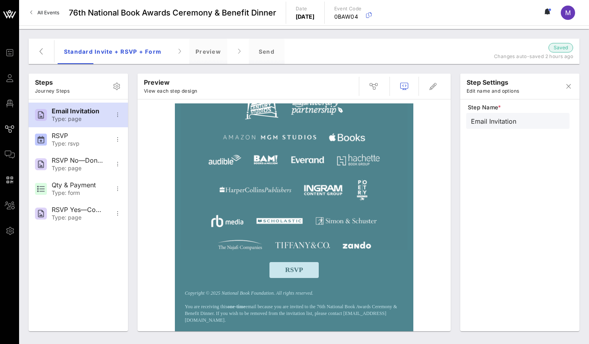
click at [288, 183] on img at bounding box center [294, 107] width 227 height 285
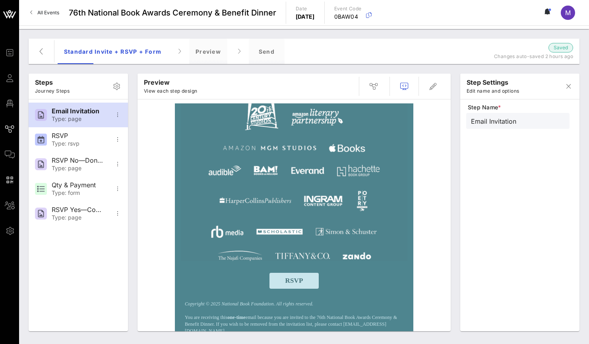
scroll to position [374, 0]
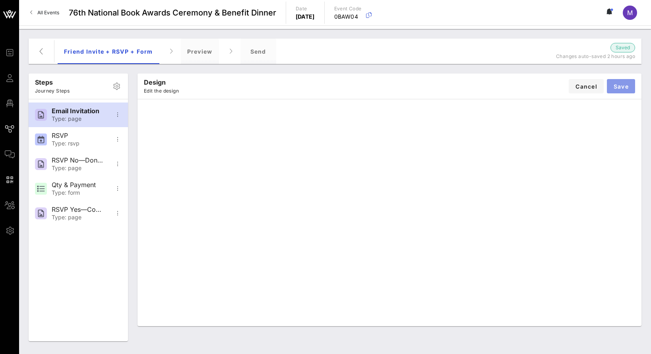
click at [629, 81] on button "Save" at bounding box center [621, 86] width 28 height 14
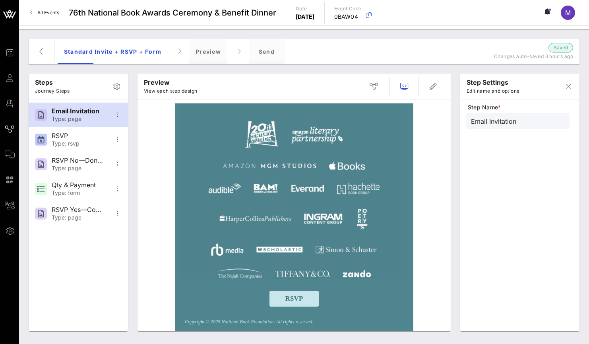
scroll to position [274, 0]
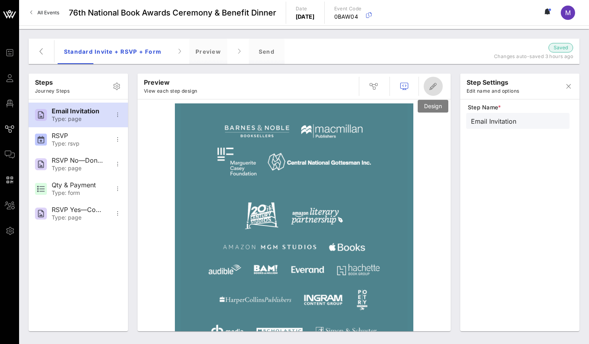
click at [432, 82] on icon "button" at bounding box center [434, 87] width 10 height 10
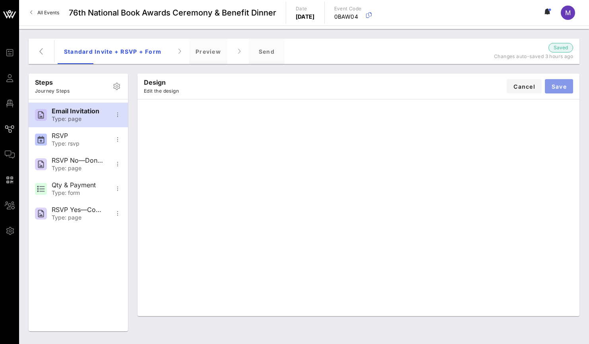
click at [564, 82] on button "Save" at bounding box center [559, 86] width 28 height 14
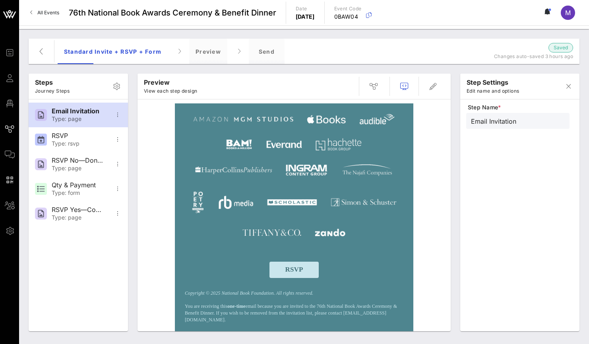
scroll to position [0, 0]
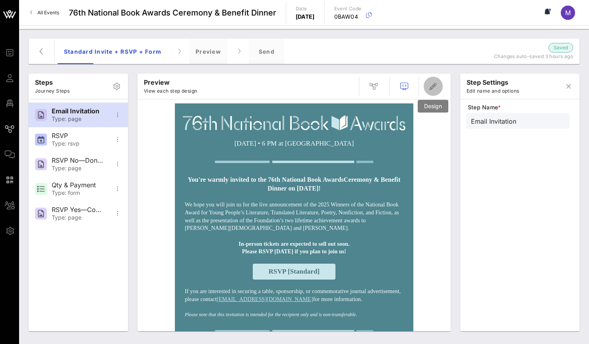
click at [429, 85] on icon "button" at bounding box center [434, 87] width 10 height 10
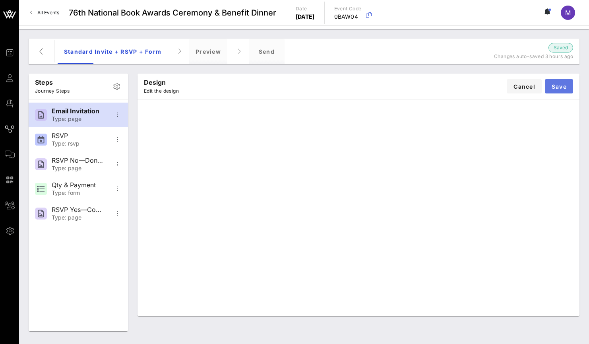
click at [560, 89] on span "Save" at bounding box center [559, 86] width 16 height 7
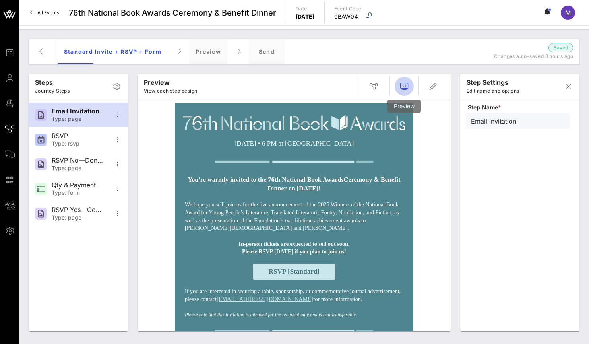
click at [413, 84] on span "button" at bounding box center [404, 87] width 19 height 10
click at [214, 53] on div "Preview" at bounding box center [208, 51] width 38 height 25
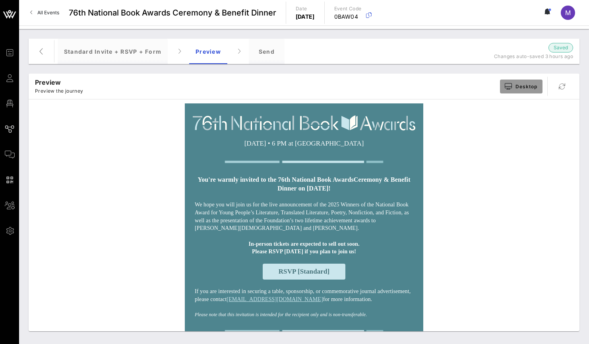
click at [518, 80] on button "Desktop" at bounding box center [521, 87] width 43 height 14
click at [443, 89] on div "Preview Preview the journey Desktop" at bounding box center [304, 86] width 551 height 25
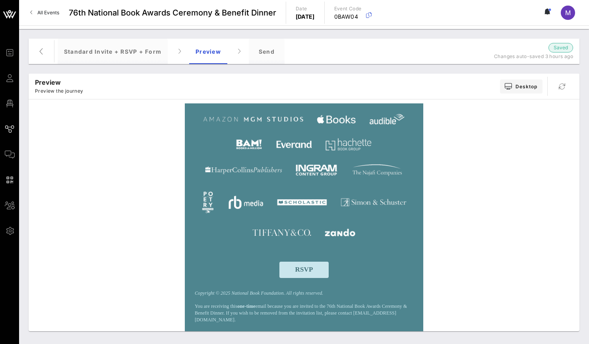
scroll to position [420, 0]
click at [516, 87] on span "Desktop" at bounding box center [521, 86] width 33 height 6
click at [522, 131] on div "Mobile" at bounding box center [527, 133] width 20 height 6
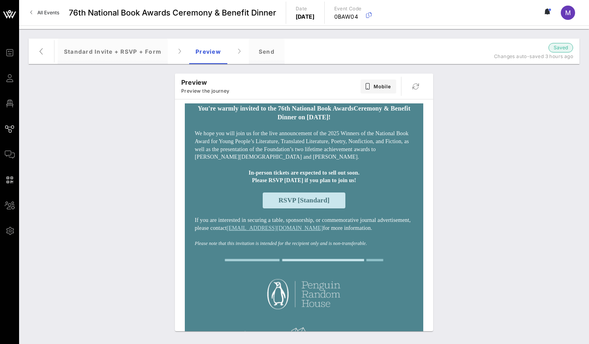
scroll to position [0, 0]
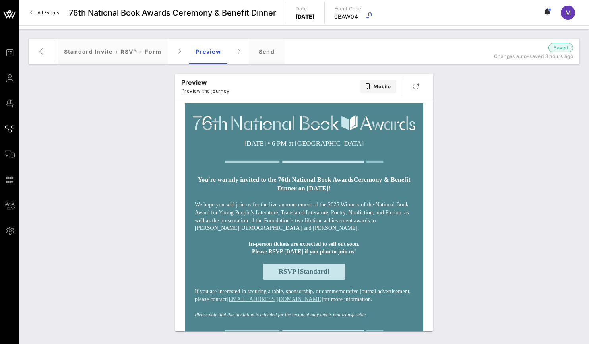
click at [483, 153] on div "Preview Preview the journey Mobile Wednesday, November 19, 2025 • 6 PM at Cipri…" at bounding box center [304, 202] width 561 height 267
click at [261, 51] on div "Send" at bounding box center [267, 51] width 36 height 25
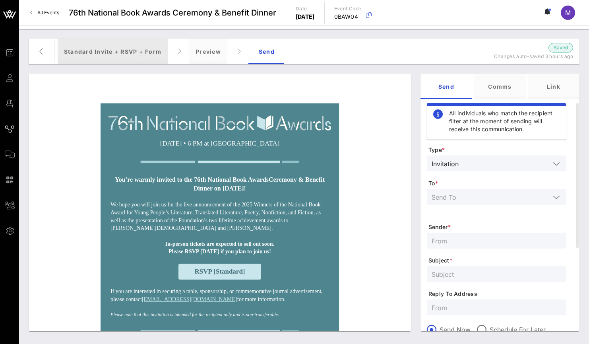
click at [135, 49] on div "Standard Invite + RSVP + Form" at bounding box center [113, 51] width 110 height 25
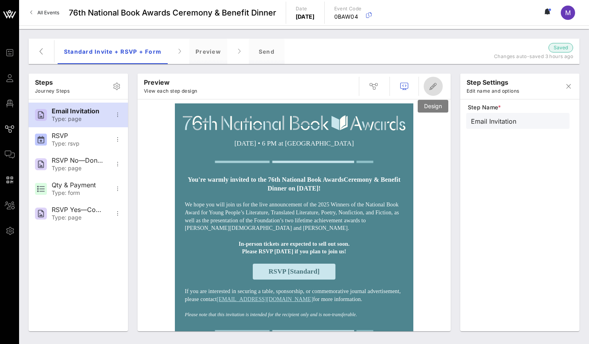
click at [435, 84] on icon "button" at bounding box center [434, 87] width 10 height 10
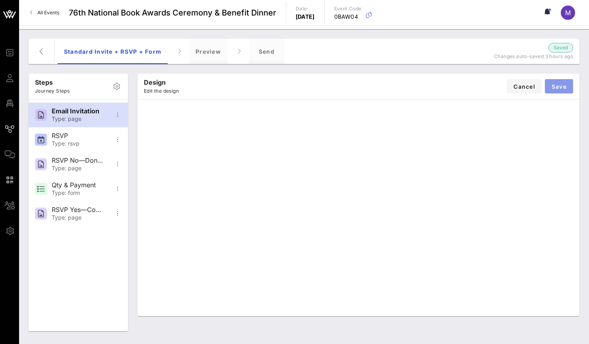
click at [563, 82] on button "Save" at bounding box center [559, 86] width 28 height 14
